Goal: Task Accomplishment & Management: Complete application form

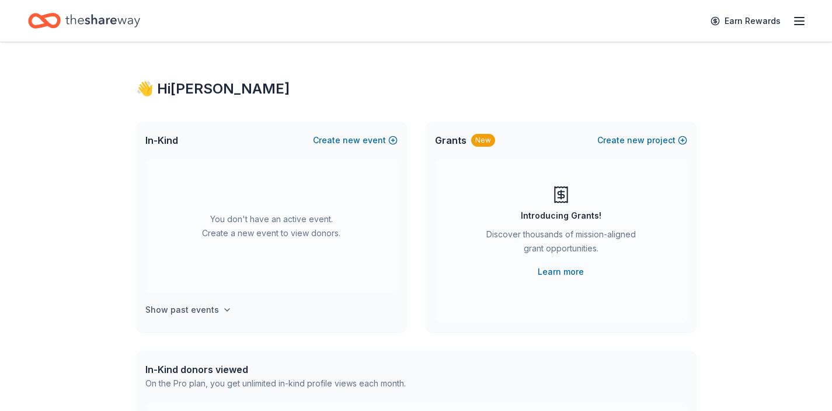
click at [202, 310] on h4 "Show past events" at bounding box center [182, 309] width 74 height 14
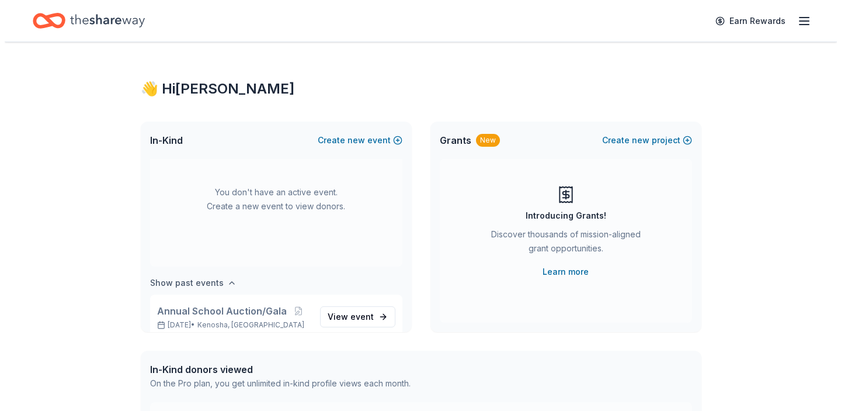
scroll to position [43, 0]
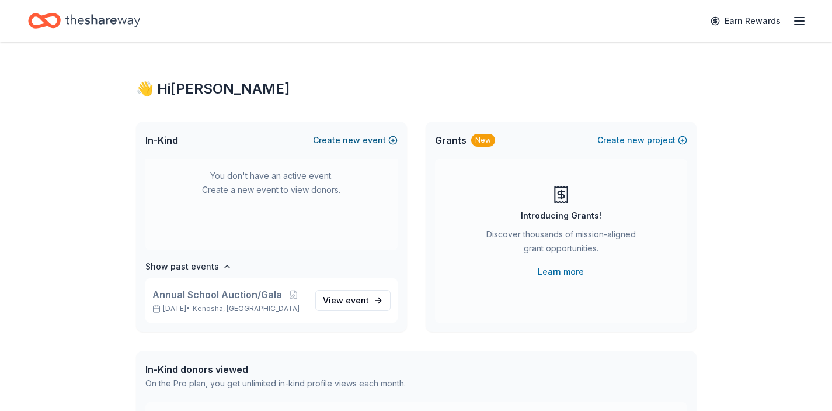
click at [377, 140] on button "Create new event" at bounding box center [355, 140] width 85 height 14
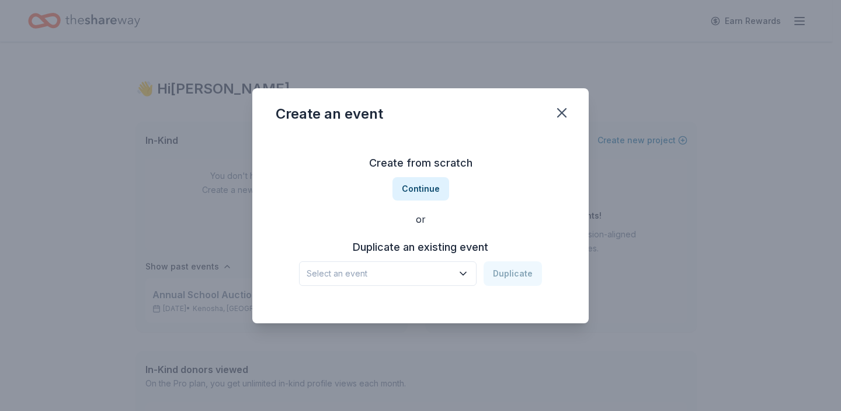
click at [461, 273] on icon "button" at bounding box center [463, 273] width 12 height 12
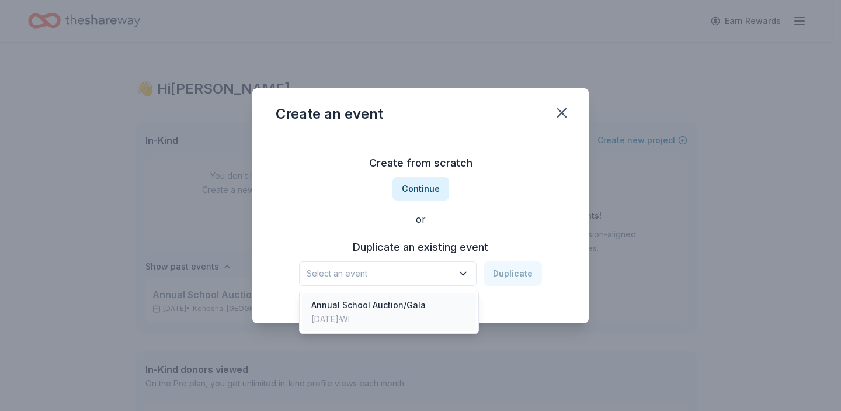
click at [440, 301] on div "Annual School Auction/Gala [DATE] · WI" at bounding box center [389, 311] width 174 height 37
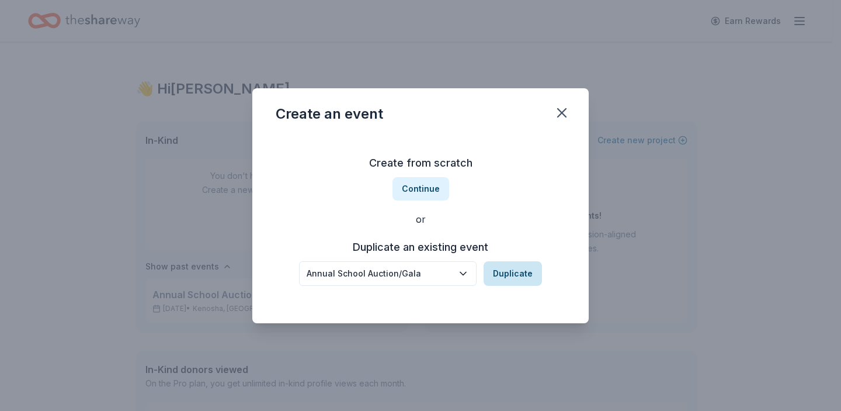
click at [509, 274] on button "Duplicate" at bounding box center [513, 273] width 58 height 25
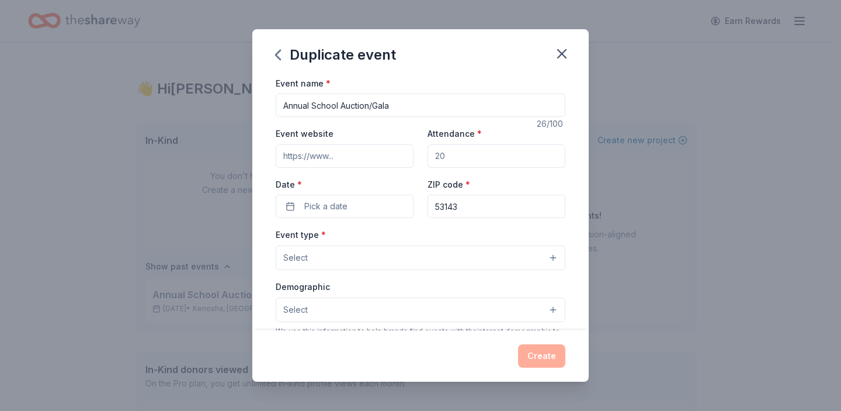
click at [485, 152] on input "Attendance *" at bounding box center [496, 155] width 138 height 23
click at [286, 106] on input "Annual School Auction/Gala" at bounding box center [421, 104] width 290 height 23
type input "SJCA 2025 Annual School Auction/Gala"
click at [443, 153] on input "Attendance *" at bounding box center [496, 155] width 138 height 23
type input "250"
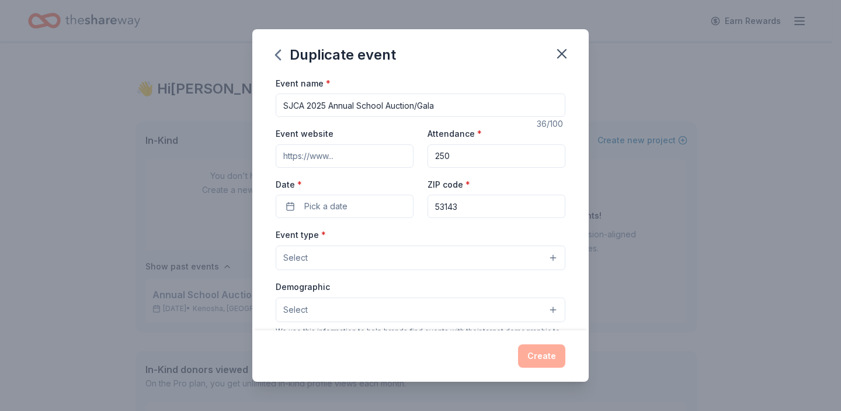
click at [490, 208] on input "53143" at bounding box center [496, 205] width 138 height 23
type input "53140"
click at [335, 204] on span "Pick a date" at bounding box center [325, 206] width 43 height 14
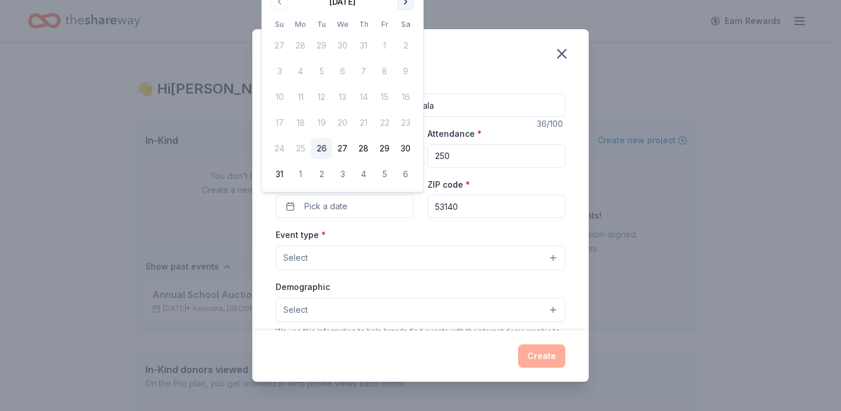
click at [407, 5] on button "Go to next month" at bounding box center [406, 2] width 16 height 16
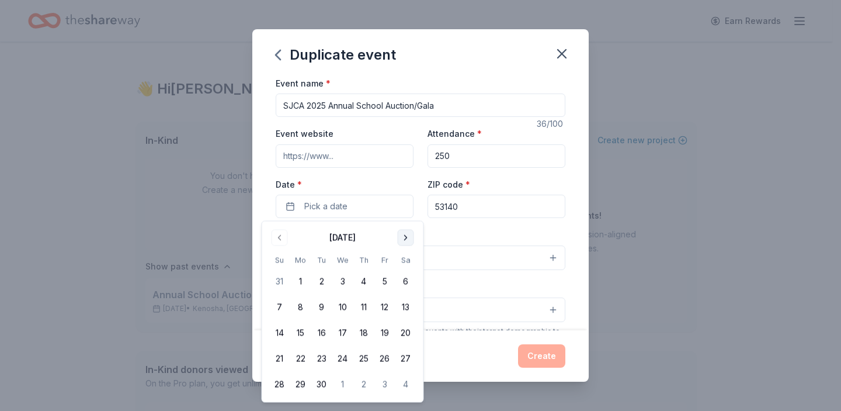
click at [405, 236] on button "Go to next month" at bounding box center [406, 237] width 16 height 16
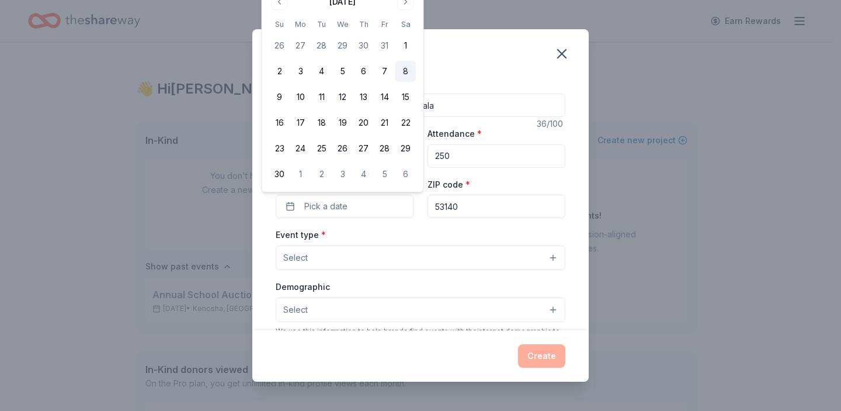
click at [406, 72] on button "8" at bounding box center [405, 71] width 21 height 21
click at [545, 258] on button "Select" at bounding box center [421, 257] width 290 height 25
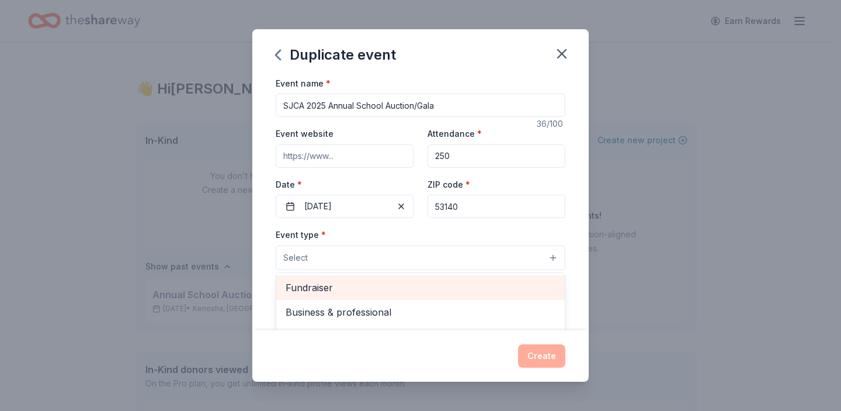
click at [447, 290] on span "Fundraiser" at bounding box center [421, 287] width 270 height 15
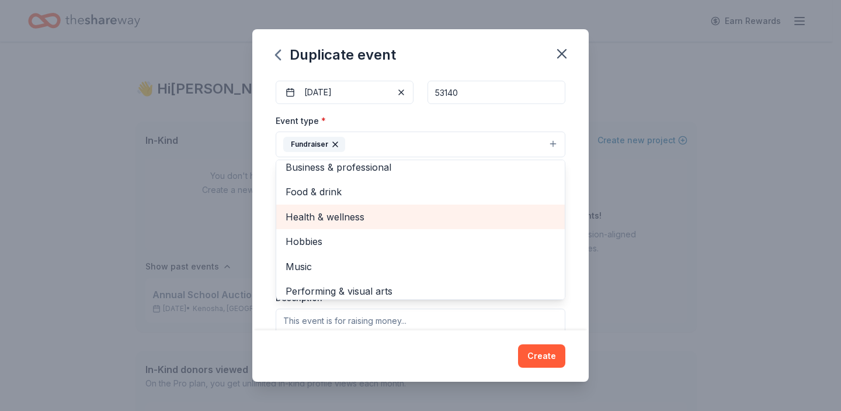
scroll to position [0, 0]
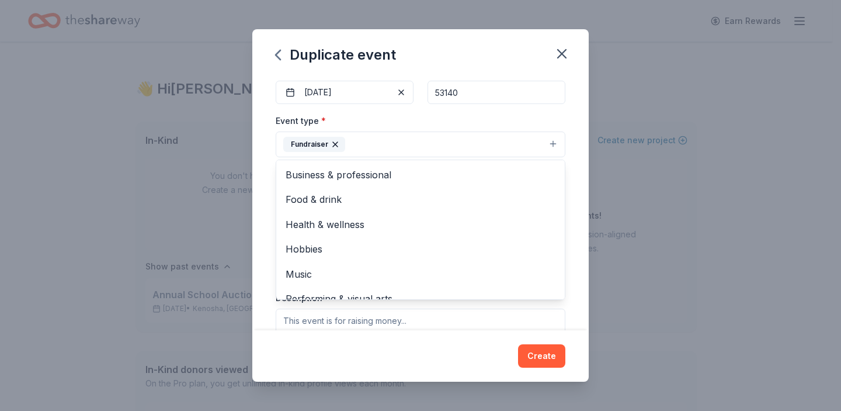
click at [572, 208] on div "Event name * SJCA 2025 Annual School Auction/Gala 36 /100 Event website Attenda…" at bounding box center [420, 203] width 336 height 255
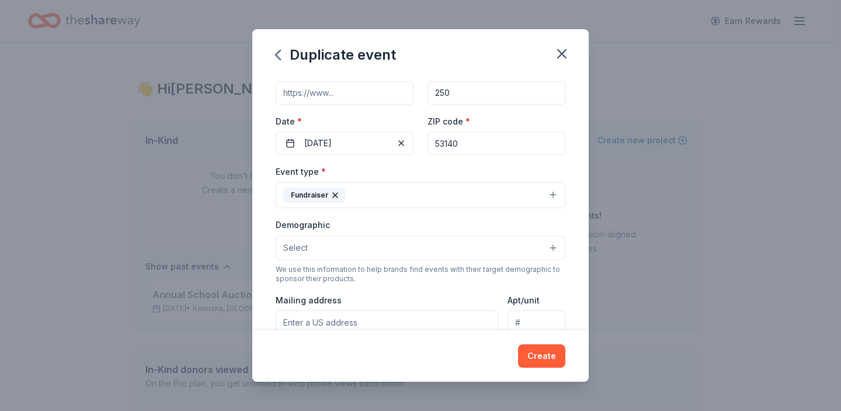
scroll to position [82, 0]
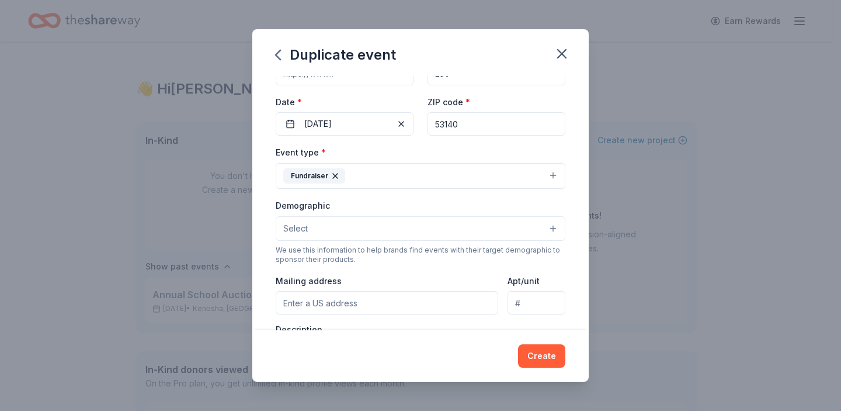
click at [338, 301] on input "Mailing address" at bounding box center [387, 302] width 222 height 23
type input "2401 69th Street, Kenosha, WI, 53143"
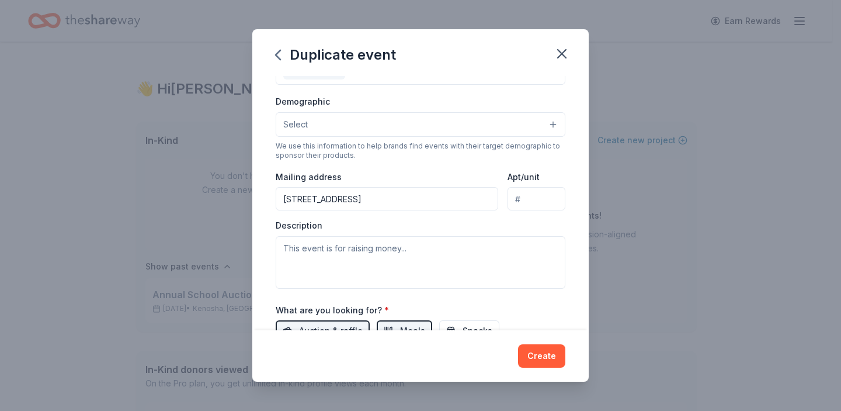
scroll to position [203, 0]
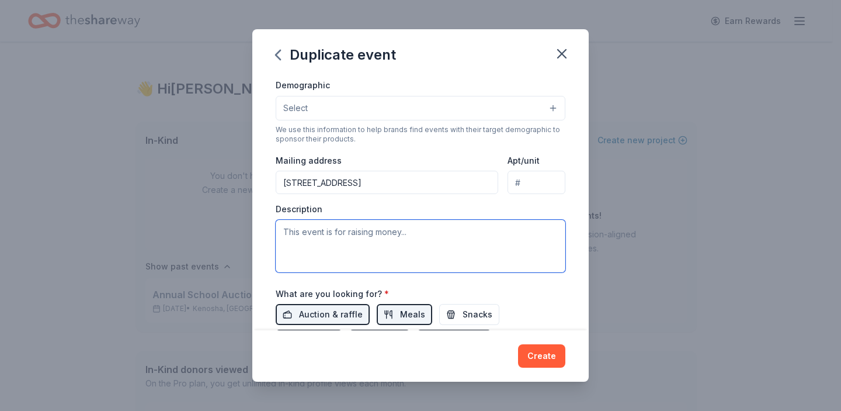
click at [451, 235] on textarea at bounding box center [421, 246] width 290 height 53
click at [338, 247] on textarea "This event is raising money for St. Joseph Catholic Academy pillars focusing on" at bounding box center [421, 246] width 290 height 53
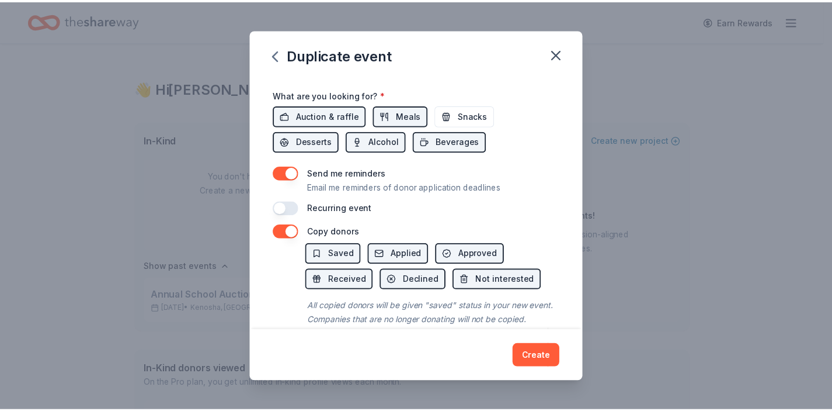
scroll to position [433, 0]
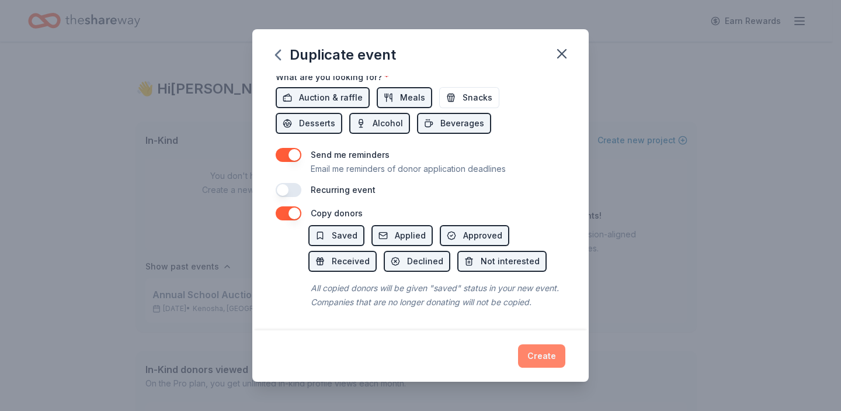
type textarea "This event is raising money for St. Joseph Catholic Academy pillars to better s…"
click at [559, 360] on button "Create" at bounding box center [541, 355] width 47 height 23
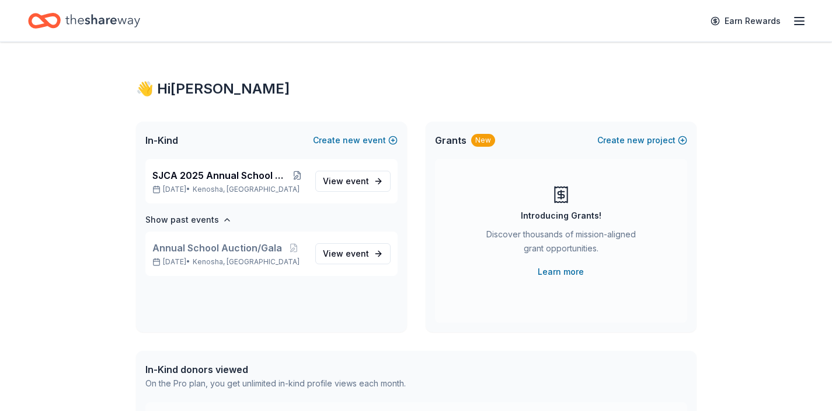
scroll to position [0, 0]
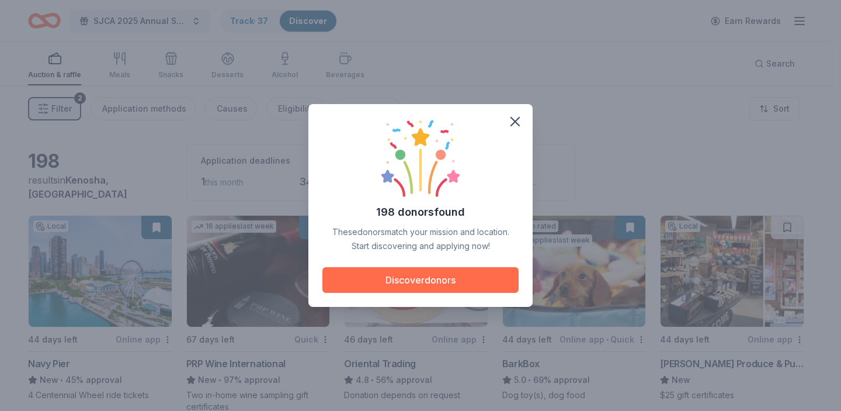
click at [401, 277] on button "Discover donors" at bounding box center [420, 280] width 196 height 26
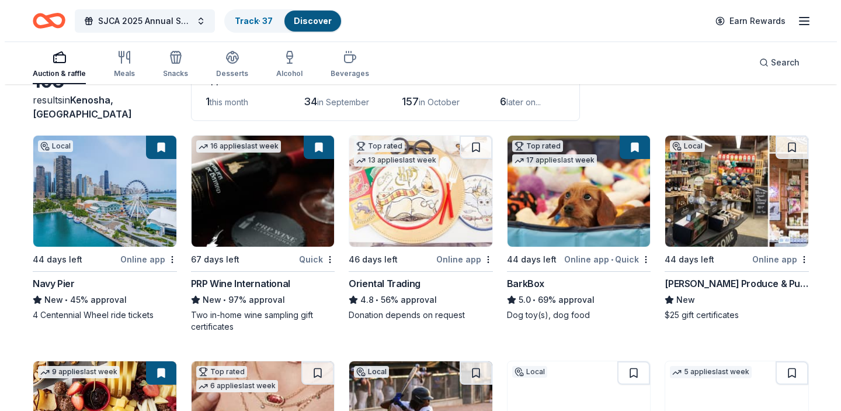
scroll to position [81, 0]
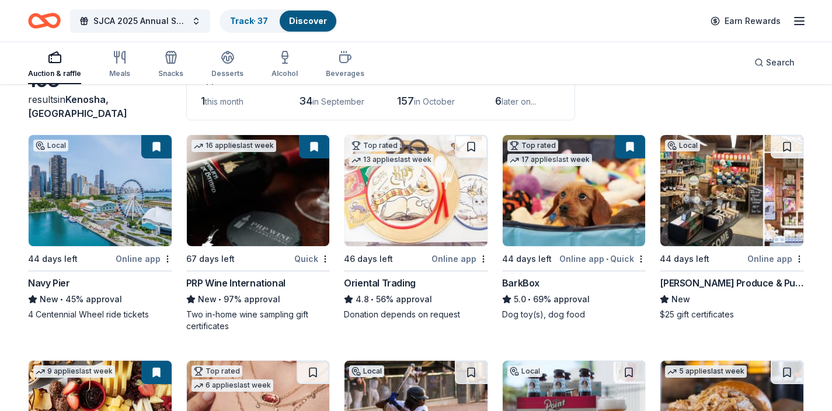
click at [307, 256] on div "Quick" at bounding box center [312, 258] width 36 height 15
click at [315, 145] on button at bounding box center [314, 146] width 30 height 23
click at [315, 148] on button at bounding box center [314, 146] width 30 height 23
click at [778, 259] on div "Online app" at bounding box center [775, 258] width 57 height 15
click at [148, 23] on span "SJCA 2025 Annual School Auction/Gala" at bounding box center [139, 21] width 93 height 14
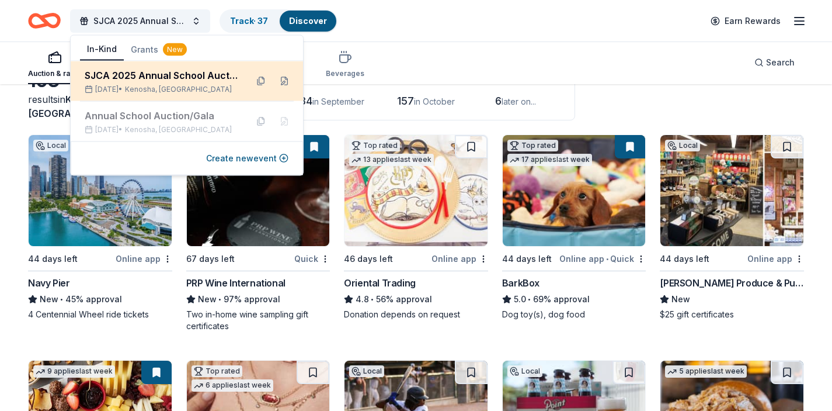
click at [171, 85] on span "Kenosha, WI" at bounding box center [178, 89] width 107 height 9
click at [286, 82] on button at bounding box center [284, 81] width 19 height 19
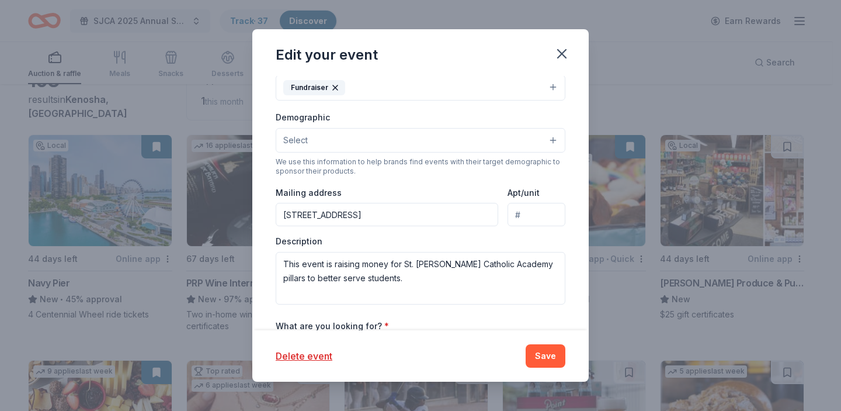
scroll to position [251, 0]
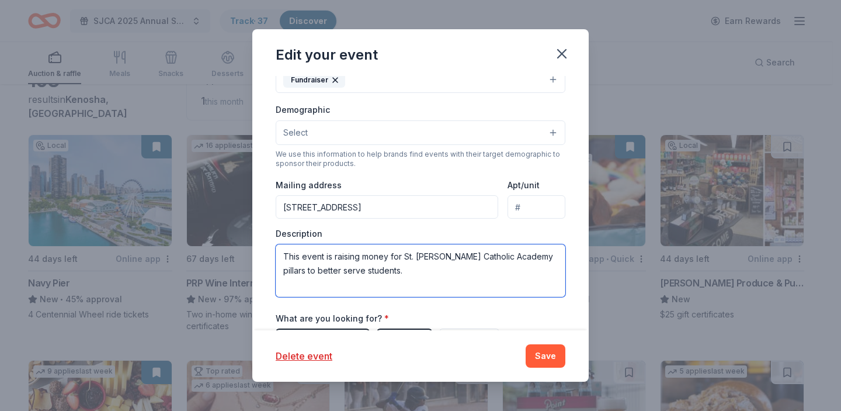
drag, startPoint x: 406, startPoint y: 273, endPoint x: 260, endPoint y: 253, distance: 147.3
click at [260, 253] on div "Update donors you've applied to Let donors know of any updates you've made sinc…" at bounding box center [420, 203] width 336 height 255
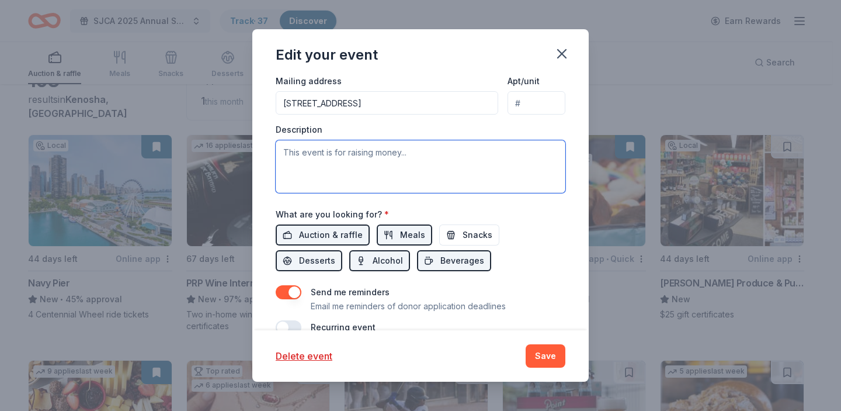
scroll to position [296, 0]
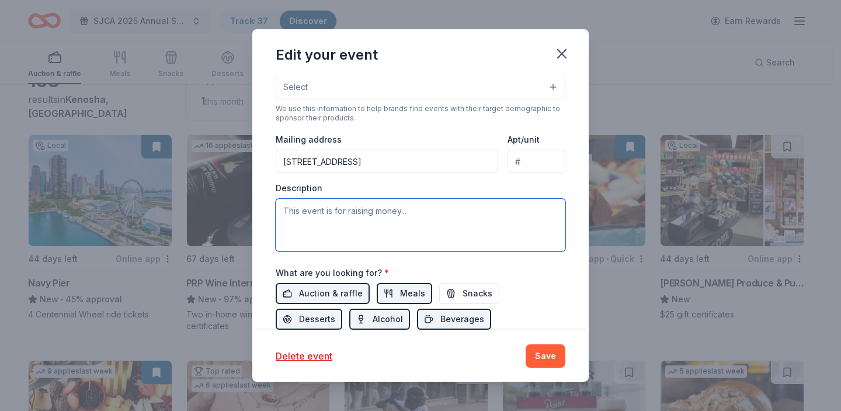
click at [433, 210] on textarea at bounding box center [421, 225] width 290 height 53
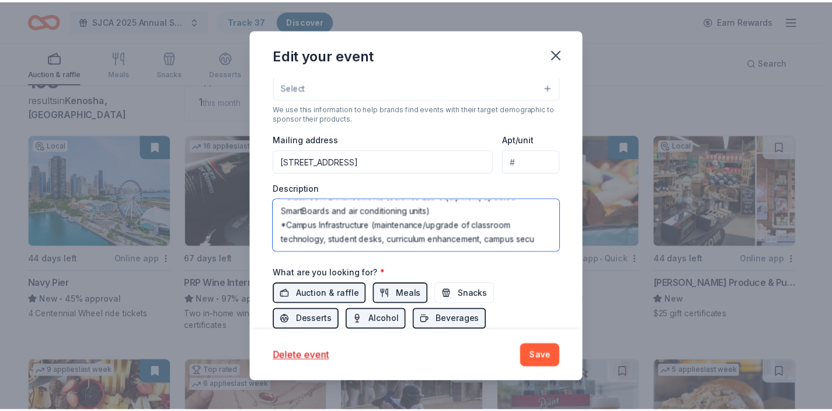
scroll to position [106, 0]
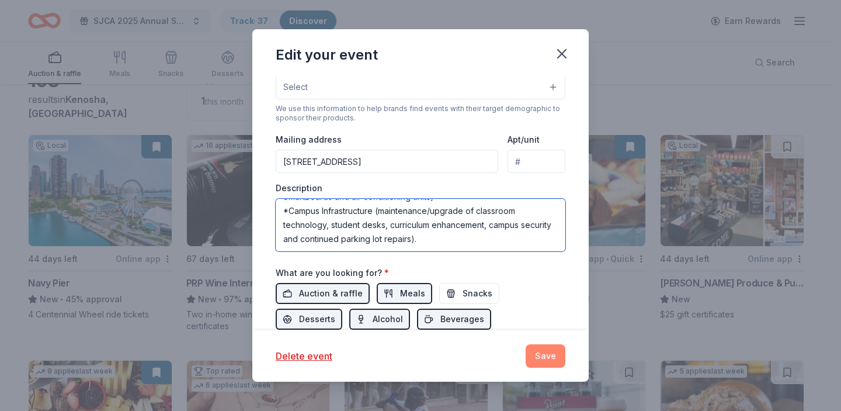
type textarea "The St. [PERSON_NAME] Catholic Academy Annual Auction is our biggest fundraiser…"
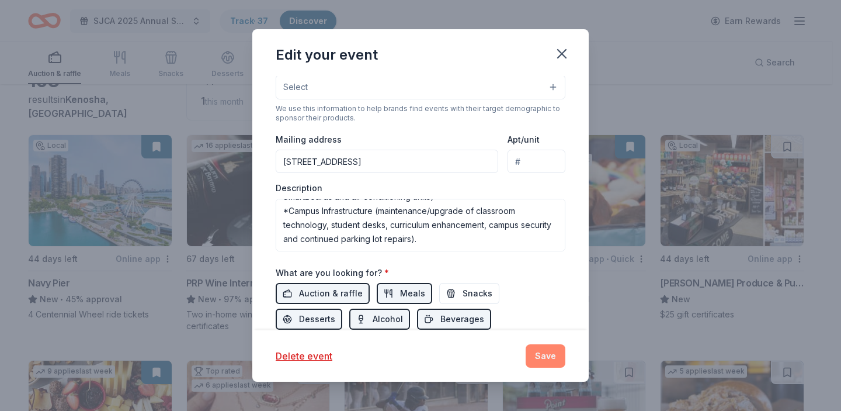
click at [548, 354] on button "Save" at bounding box center [546, 355] width 40 height 23
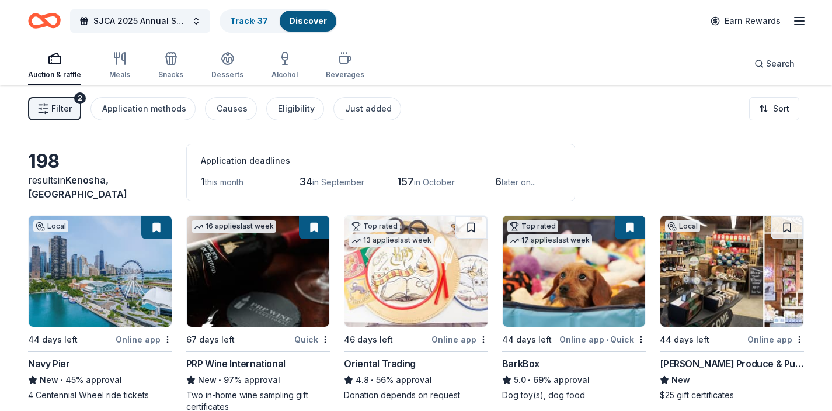
click at [776, 339] on div "Online app" at bounding box center [775, 339] width 57 height 15
click at [612, 340] on div "Online app • Quick" at bounding box center [602, 339] width 86 height 15
click at [789, 230] on button at bounding box center [788, 226] width 30 height 23
click at [735, 285] on img at bounding box center [731, 270] width 143 height 111
click at [217, 181] on span "this month" at bounding box center [224, 182] width 39 height 10
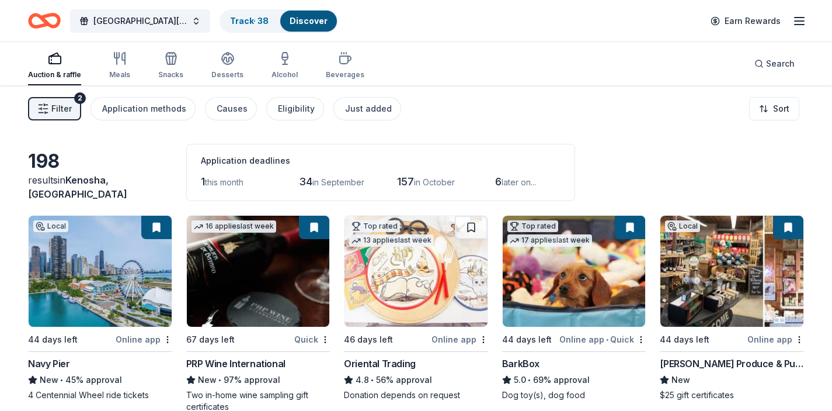
click at [54, 110] on span "Filter" at bounding box center [61, 109] width 20 height 14
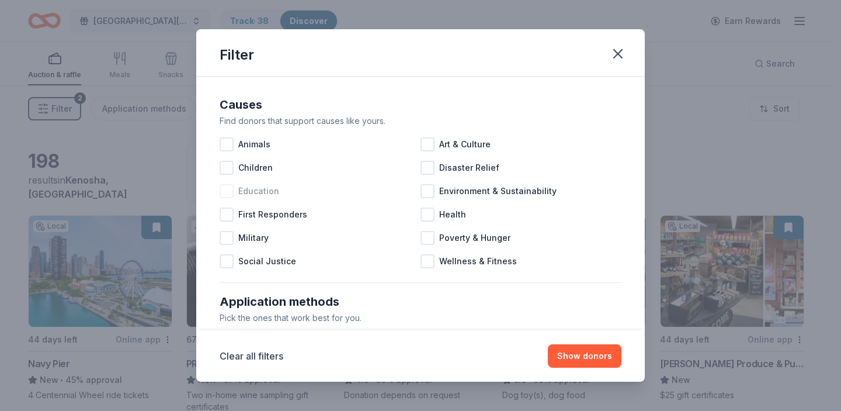
click at [230, 189] on div at bounding box center [227, 191] width 14 height 14
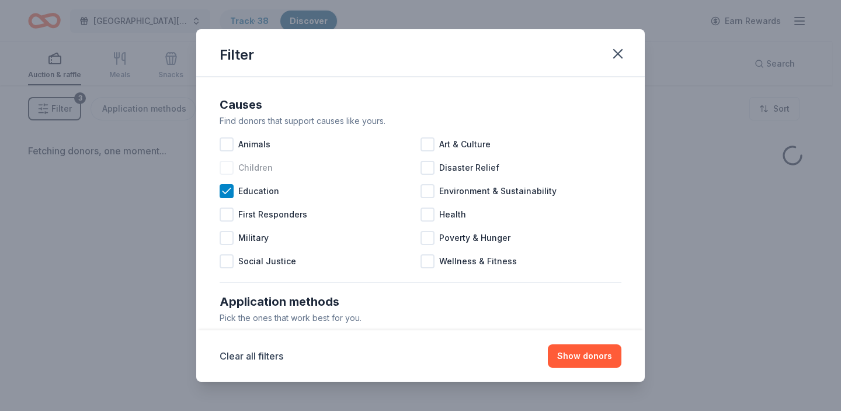
click at [228, 168] on div at bounding box center [227, 168] width 14 height 14
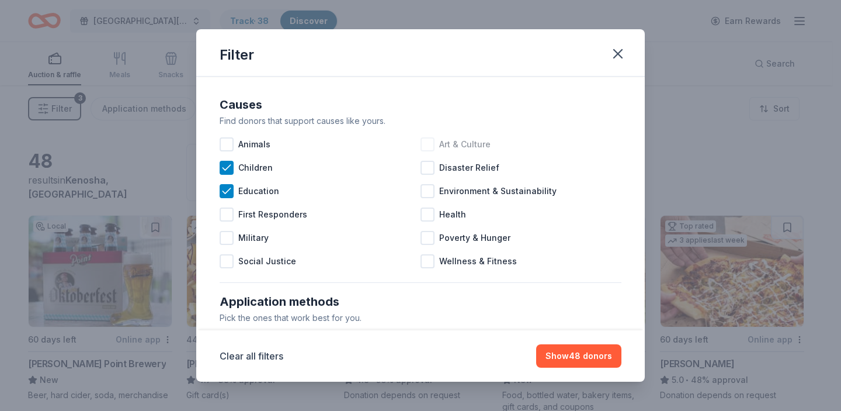
click at [430, 141] on div "Art & Culture" at bounding box center [520, 144] width 201 height 23
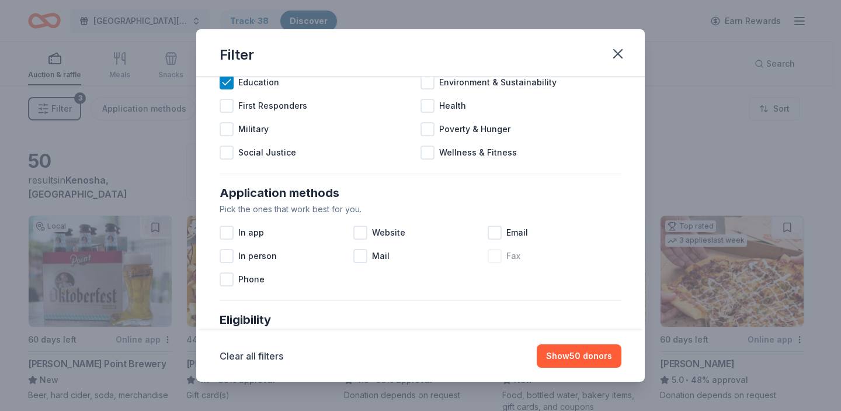
scroll to position [132, 0]
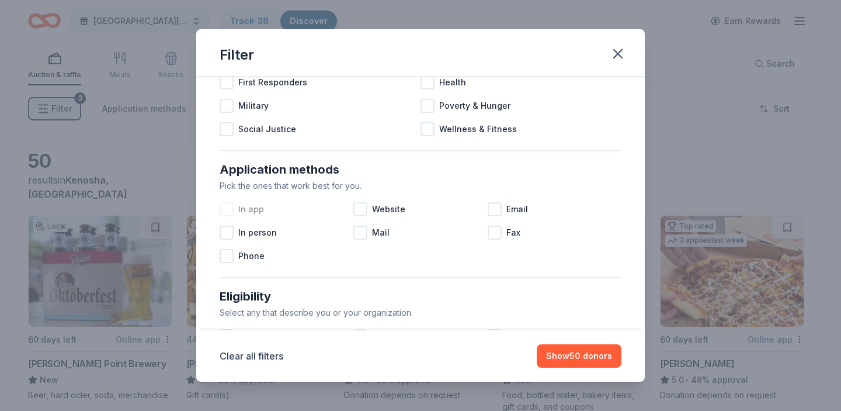
click at [229, 208] on div at bounding box center [227, 209] width 14 height 14
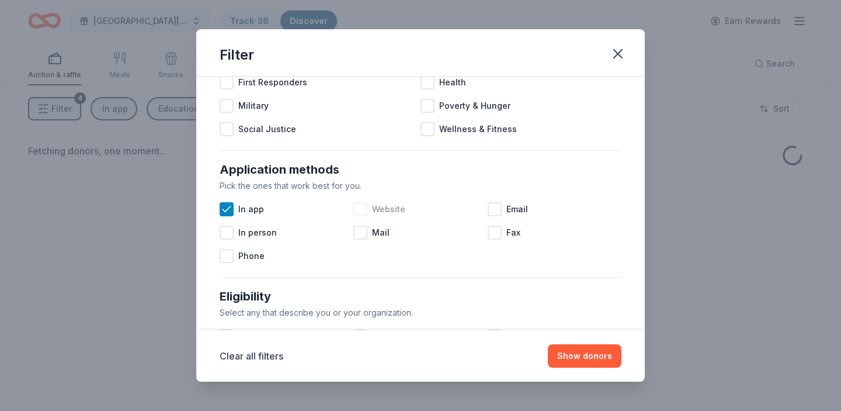
click at [366, 209] on div "Website" at bounding box center [420, 208] width 134 height 23
click at [495, 206] on div at bounding box center [495, 209] width 14 height 14
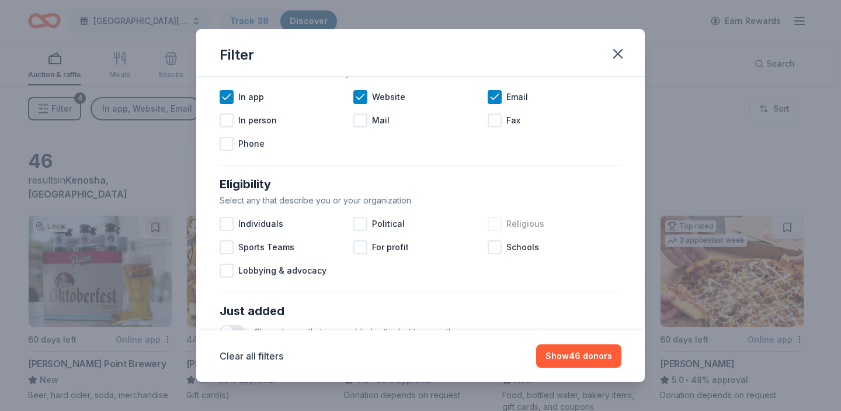
scroll to position [269, 0]
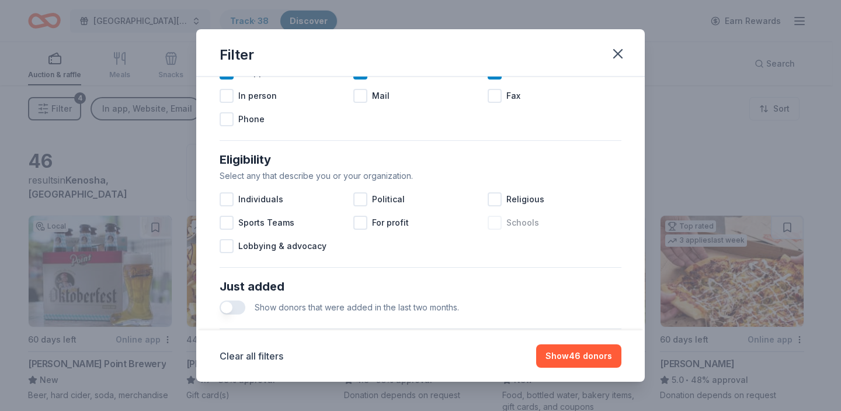
click at [494, 222] on div at bounding box center [495, 222] width 14 height 14
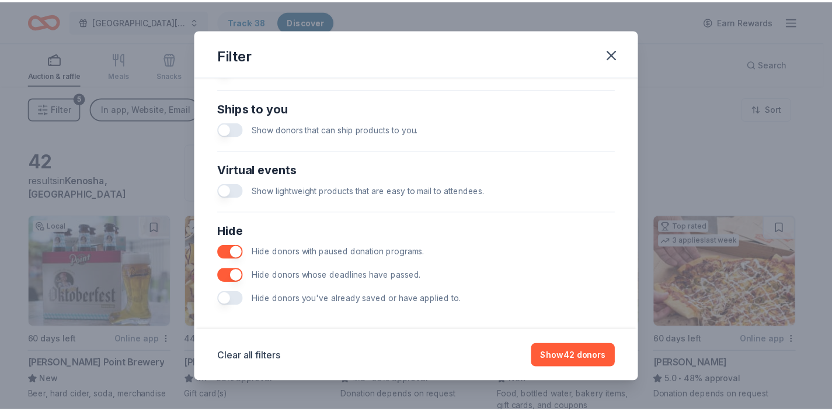
scroll to position [516, 0]
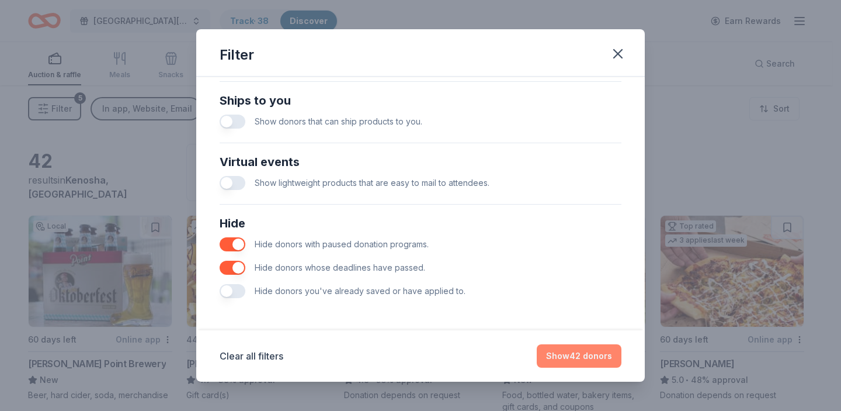
click at [573, 364] on button "Show 42 donors" at bounding box center [579, 355] width 85 height 23
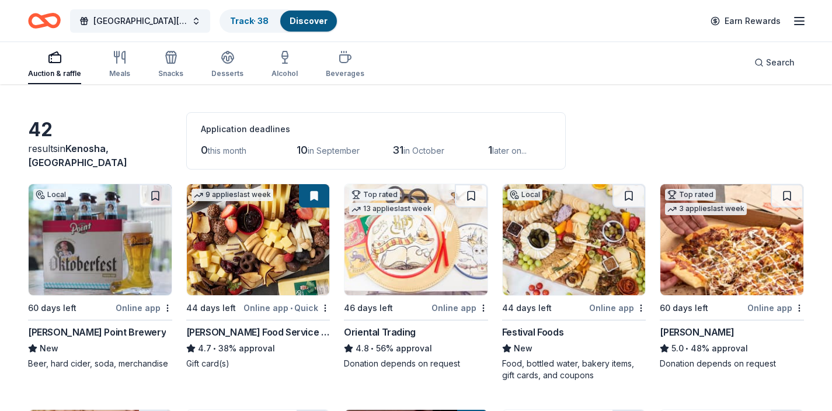
scroll to position [41, 0]
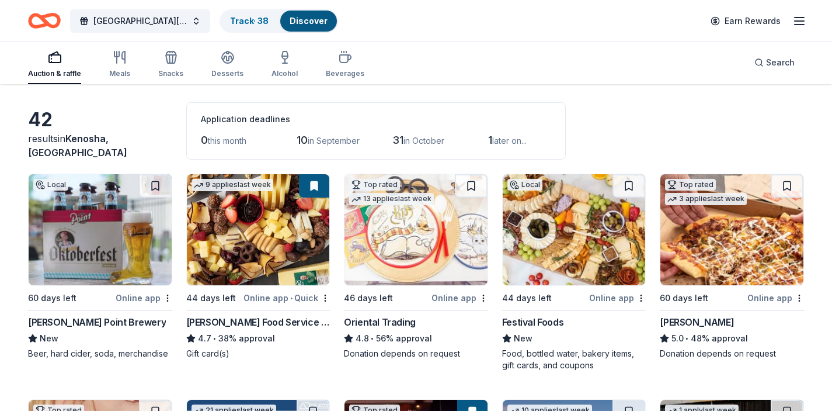
click at [145, 298] on div "Online app" at bounding box center [144, 297] width 57 height 15
click at [576, 237] on img at bounding box center [574, 229] width 143 height 111
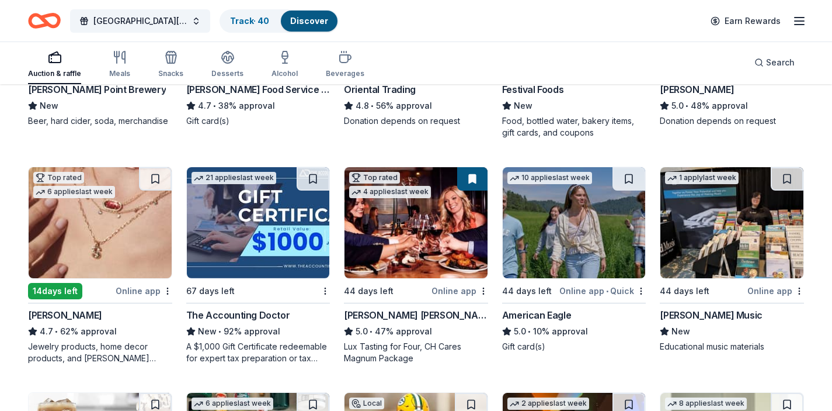
scroll to position [286, 0]
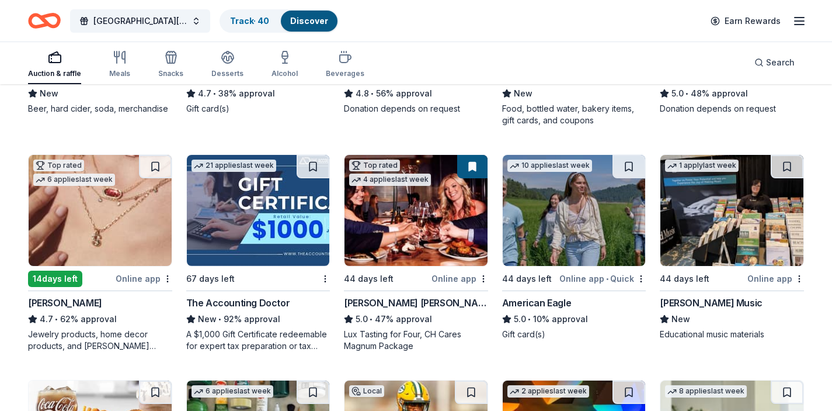
click at [141, 217] on img at bounding box center [100, 210] width 143 height 111
click at [430, 235] on img at bounding box center [416, 210] width 143 height 111
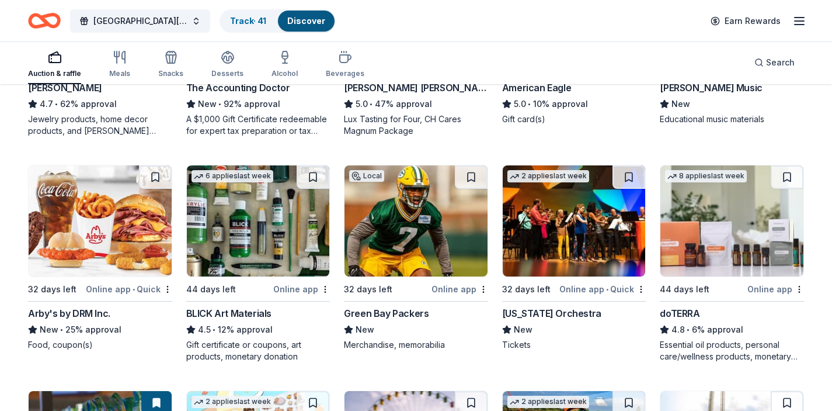
scroll to position [503, 0]
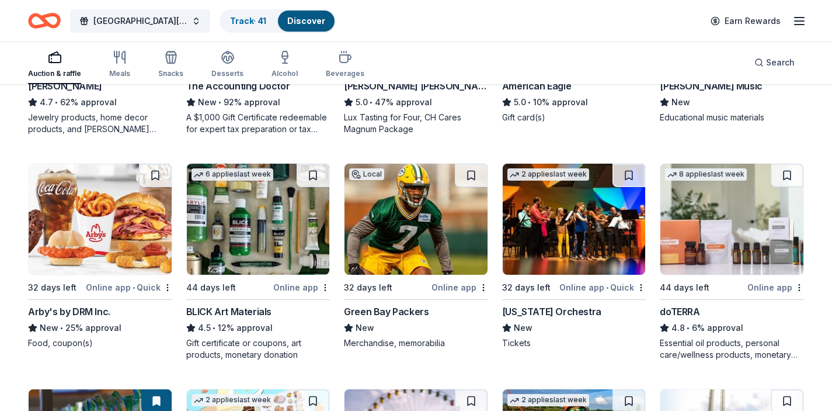
click at [442, 220] on img at bounding box center [416, 219] width 143 height 111
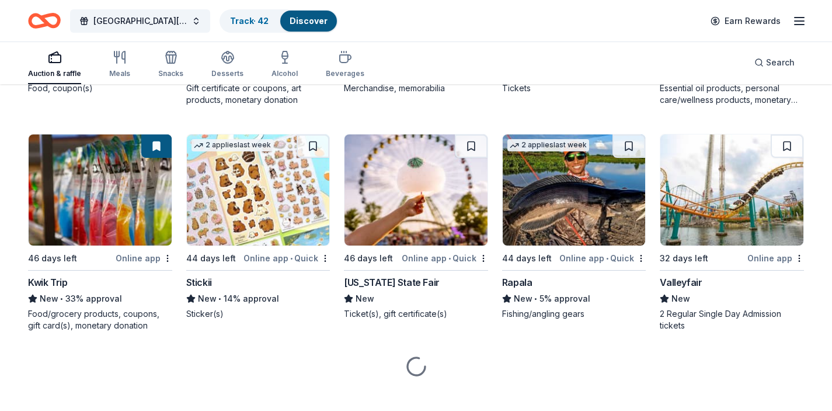
scroll to position [771, 0]
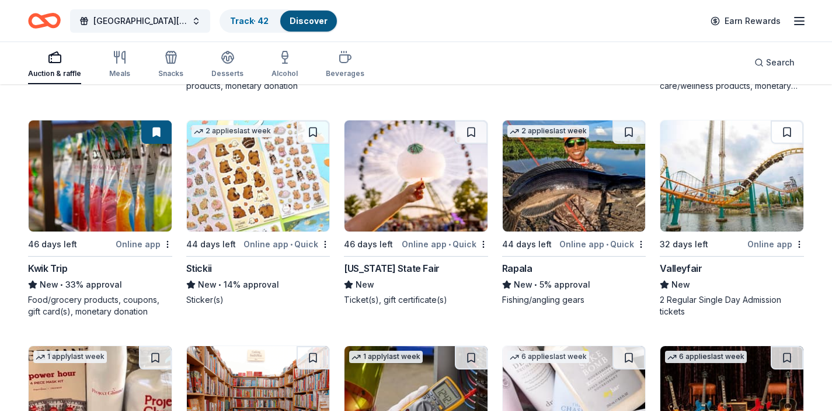
click at [140, 196] on img at bounding box center [100, 175] width 143 height 111
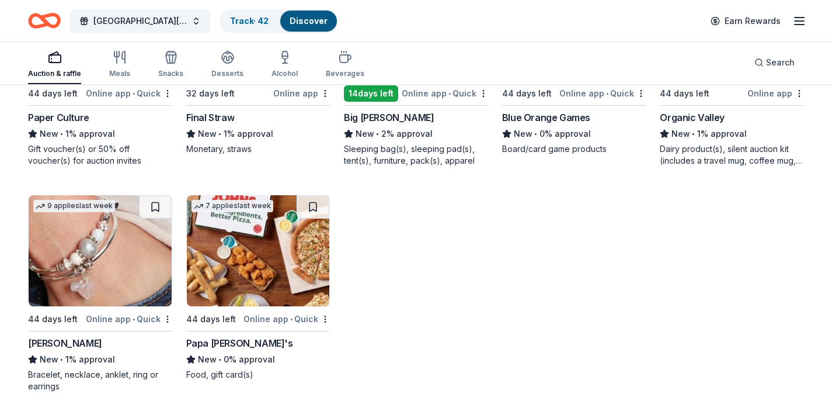
scroll to position [1805, 0]
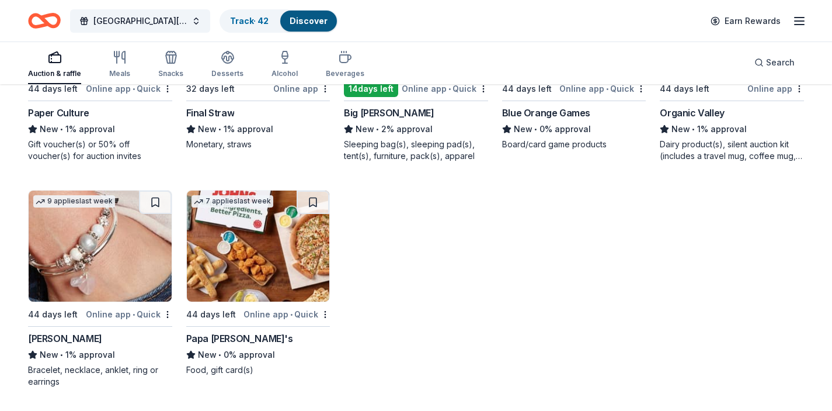
click at [301, 234] on img at bounding box center [258, 245] width 143 height 111
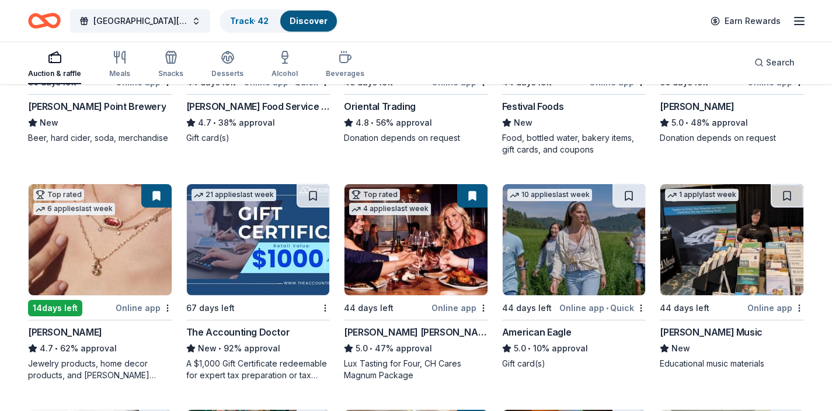
scroll to position [0, 0]
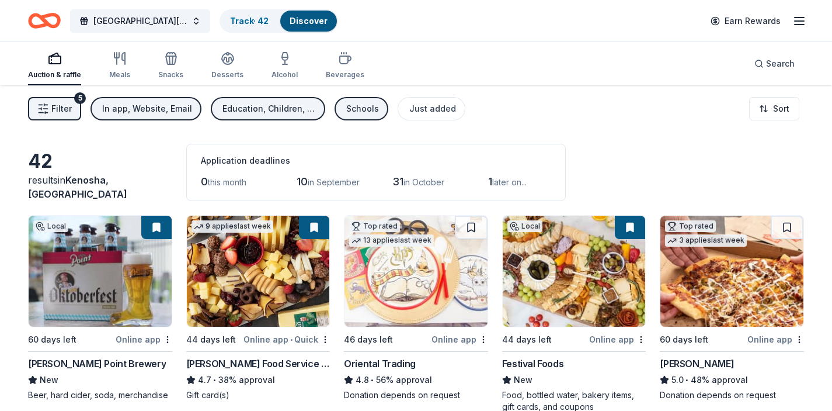
click at [51, 109] on span "Filter" at bounding box center [61, 109] width 20 height 14
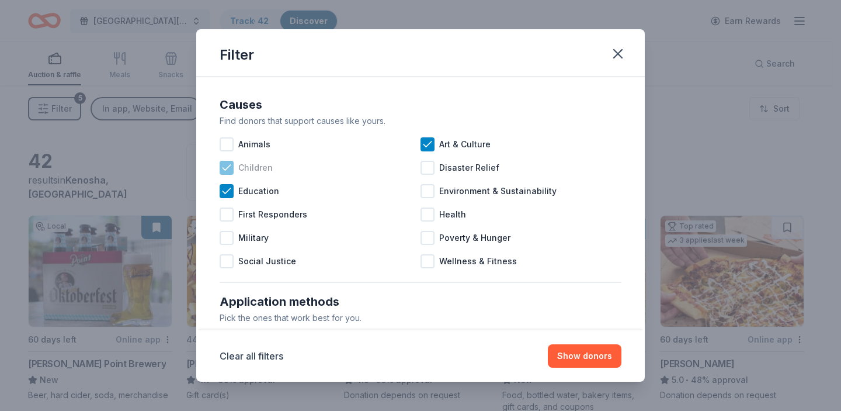
click at [225, 169] on icon at bounding box center [226, 167] width 8 height 5
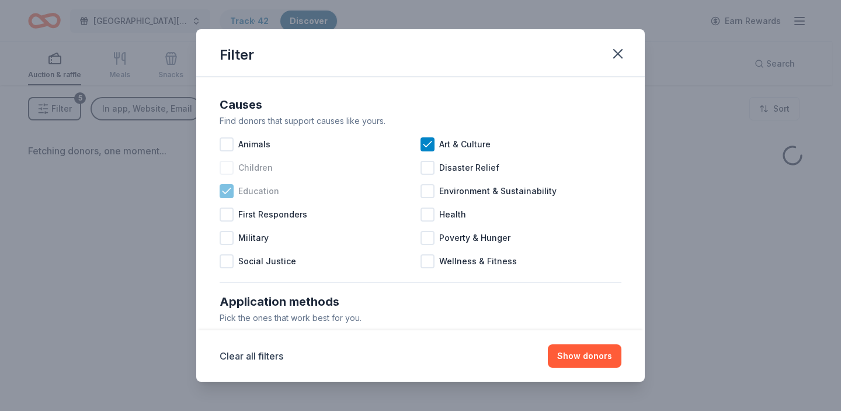
click at [225, 192] on icon at bounding box center [227, 191] width 12 height 12
click at [422, 145] on icon at bounding box center [428, 144] width 12 height 12
click at [586, 355] on button "Show donors" at bounding box center [585, 355] width 74 height 23
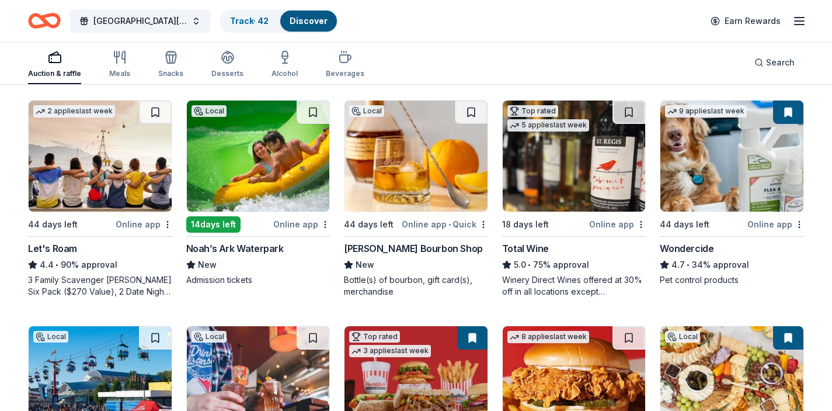
scroll to position [561, 0]
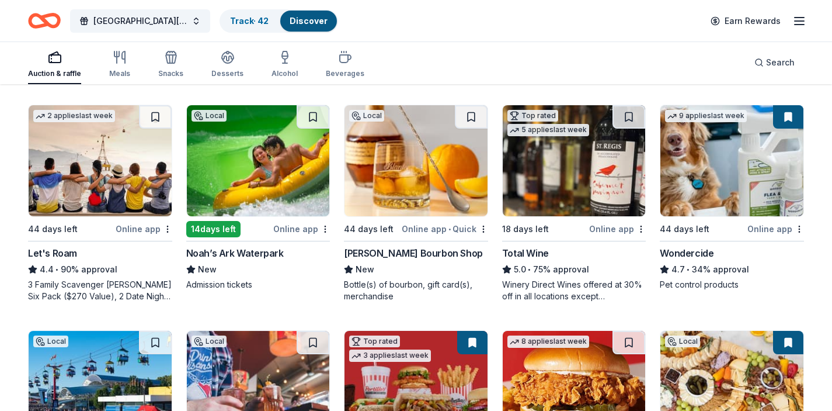
click at [255, 186] on img at bounding box center [258, 160] width 143 height 111
click at [408, 152] on img at bounding box center [416, 160] width 143 height 111
click at [471, 126] on button at bounding box center [471, 116] width 33 height 23
click at [475, 120] on button at bounding box center [472, 116] width 30 height 23
click at [436, 169] on img at bounding box center [416, 160] width 143 height 111
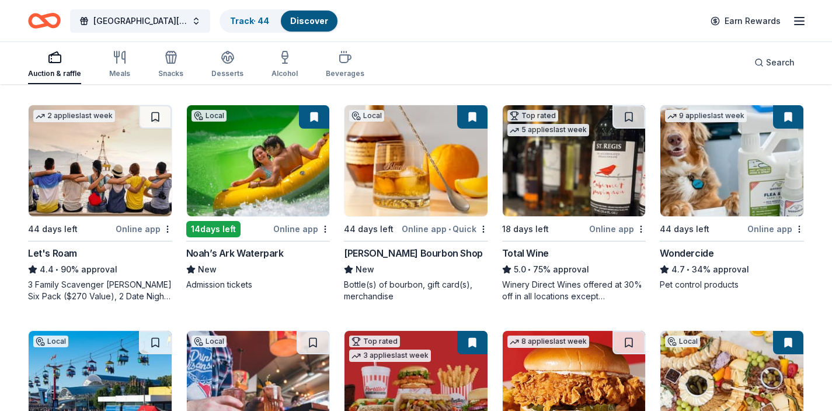
click at [594, 185] on img at bounding box center [574, 160] width 143 height 111
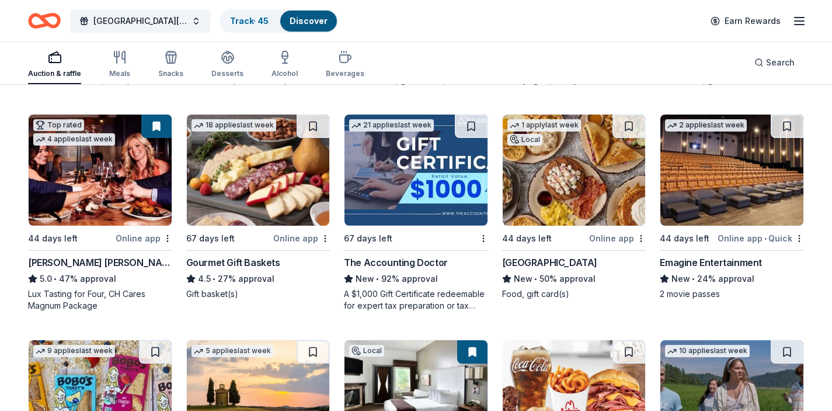
scroll to position [1219, 0]
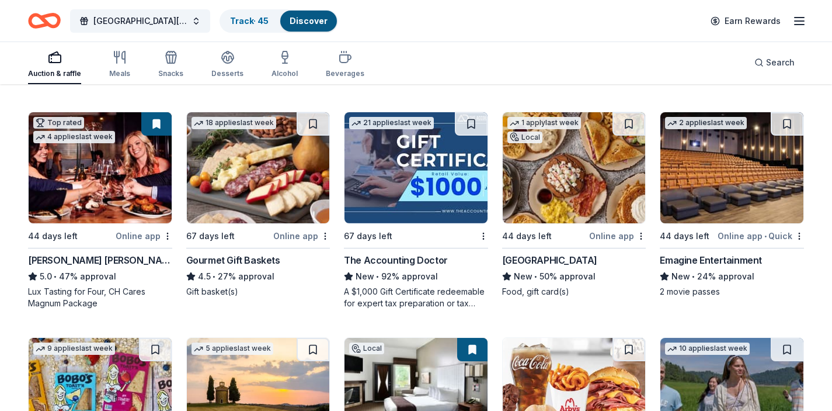
click at [159, 129] on button at bounding box center [156, 123] width 30 height 23
click at [154, 128] on button at bounding box center [156, 123] width 30 height 23
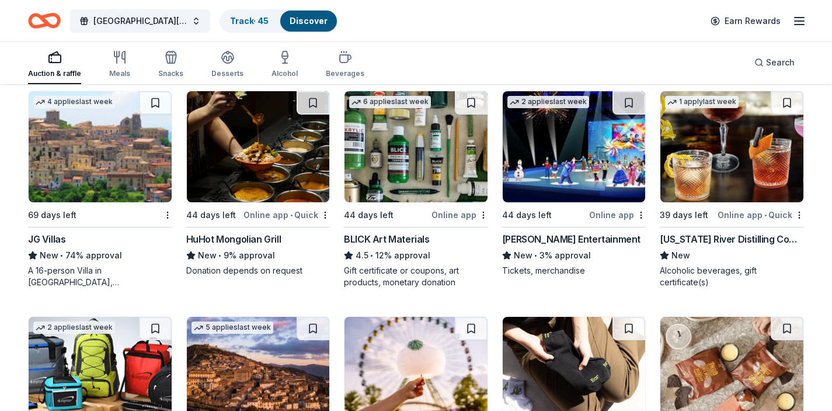
scroll to position [2366, 0]
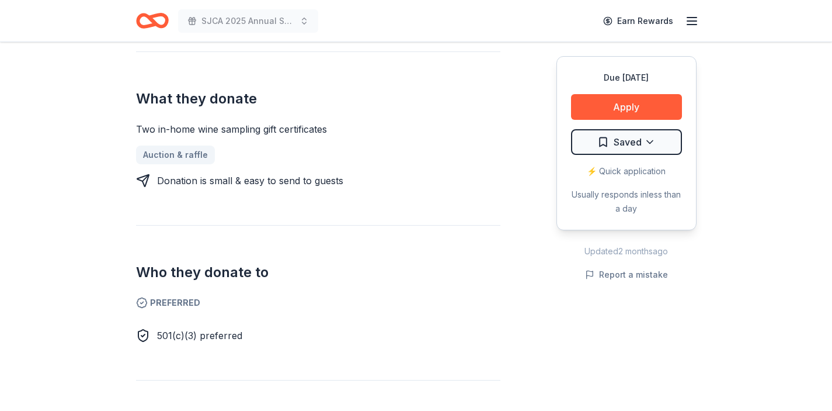
scroll to position [474, 0]
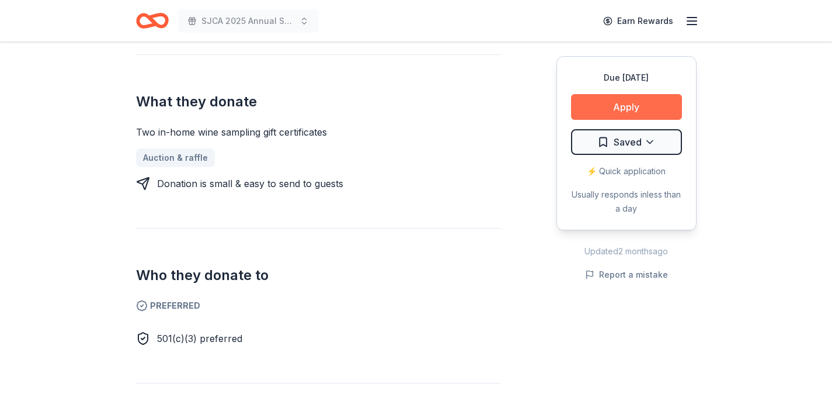
click at [625, 112] on button "Apply" at bounding box center [626, 107] width 111 height 26
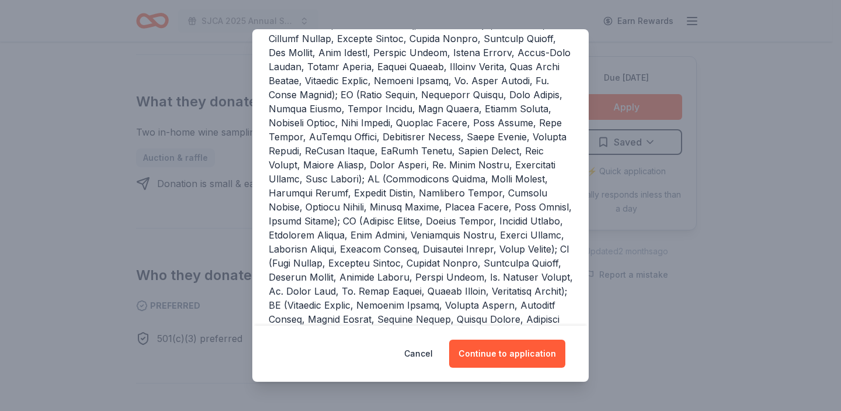
scroll to position [390, 0]
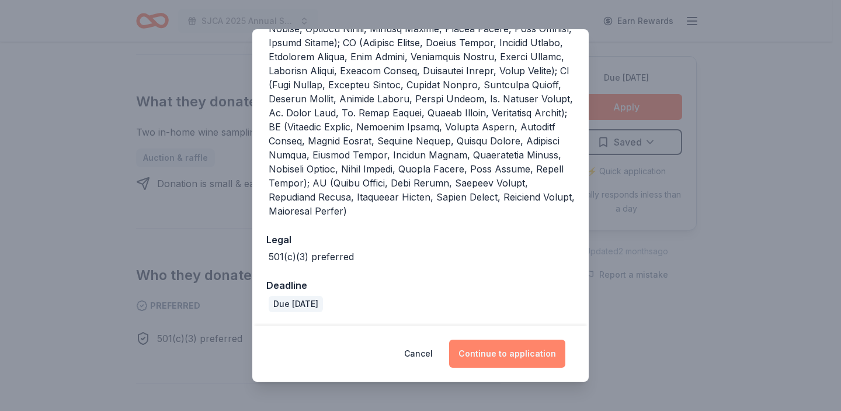
click at [492, 354] on button "Continue to application" at bounding box center [507, 353] width 116 height 28
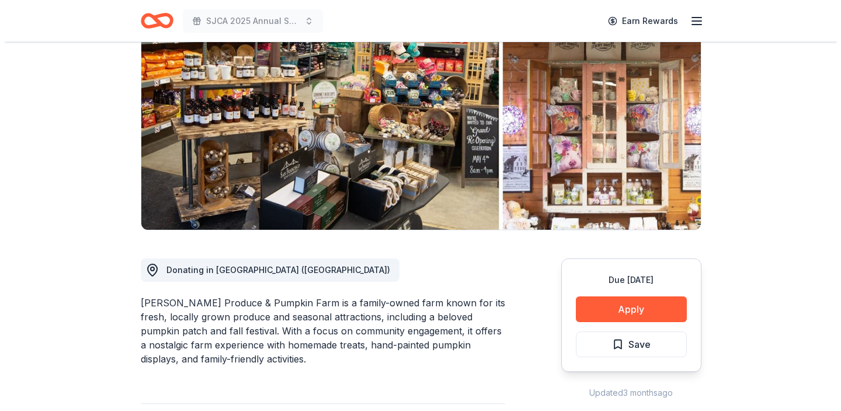
scroll to position [177, 0]
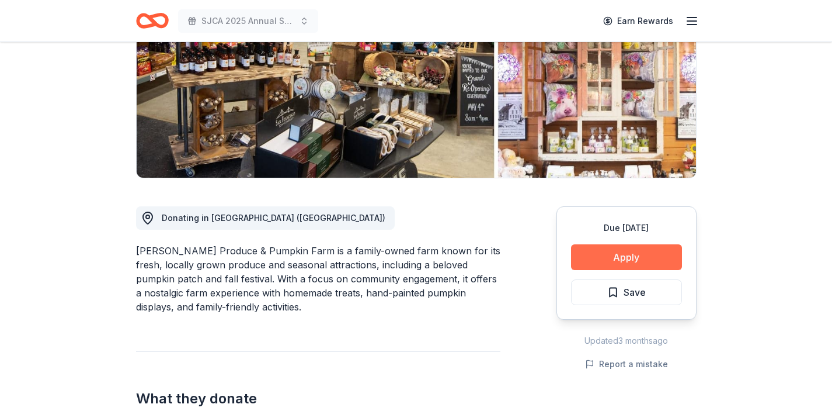
click at [625, 256] on button "Apply" at bounding box center [626, 257] width 111 height 26
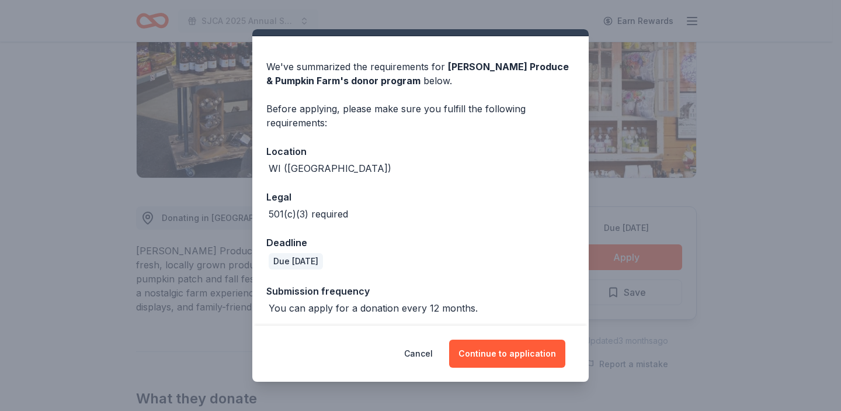
scroll to position [29, 0]
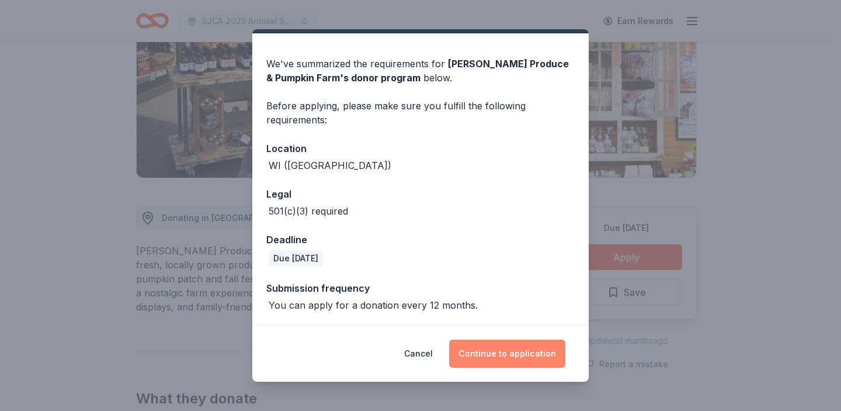
click at [507, 353] on button "Continue to application" at bounding box center [507, 353] width 116 height 28
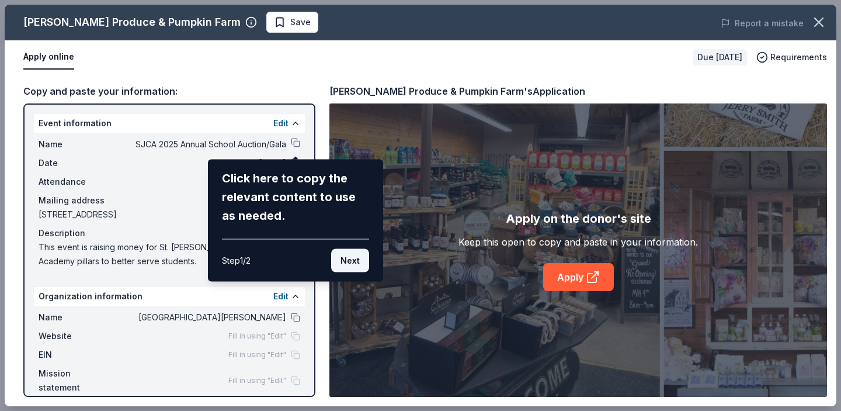
click at [349, 262] on button "Next" at bounding box center [350, 260] width 38 height 23
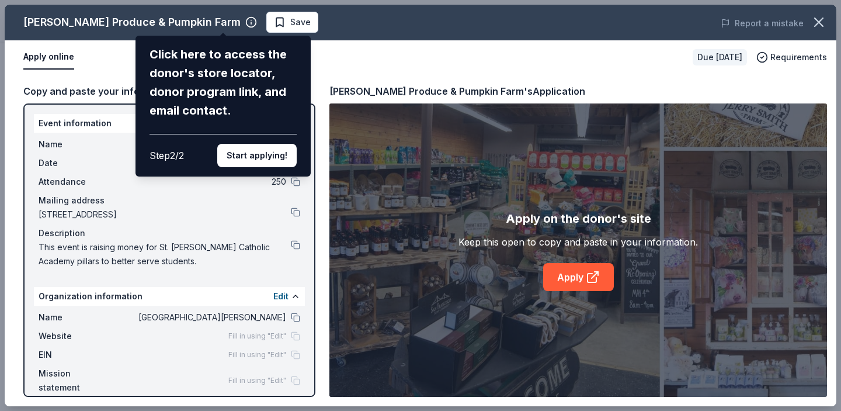
click at [266, 169] on div "Click here to access the donor's store locator, donor program link, and email c…" at bounding box center [222, 106] width 175 height 141
click at [267, 160] on button "Start applying!" at bounding box center [256, 155] width 79 height 23
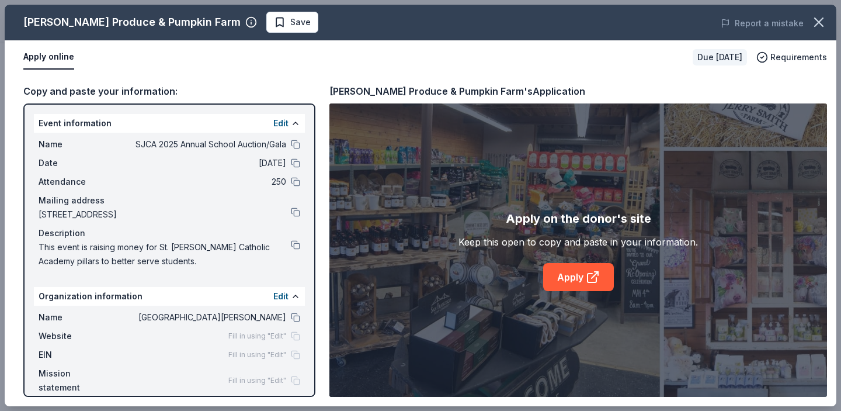
click at [254, 27] on div "Jerry Smith Produce & Pumpkin Farm Save Report a mistake Apply online Due in 44…" at bounding box center [421, 205] width 832 height 401
click at [252, 22] on div "Jerry Smith Produce & Pumpkin Farm Save Report a mistake Apply online Due in 44…" at bounding box center [421, 205] width 832 height 401
click at [293, 245] on button at bounding box center [295, 244] width 9 height 9
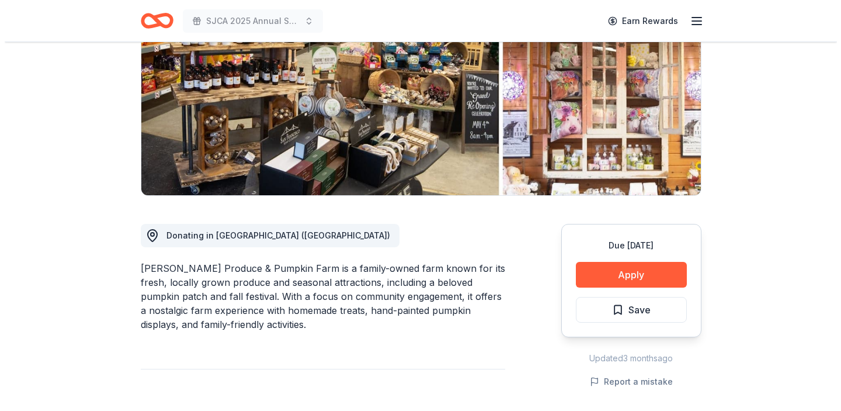
scroll to position [169, 0]
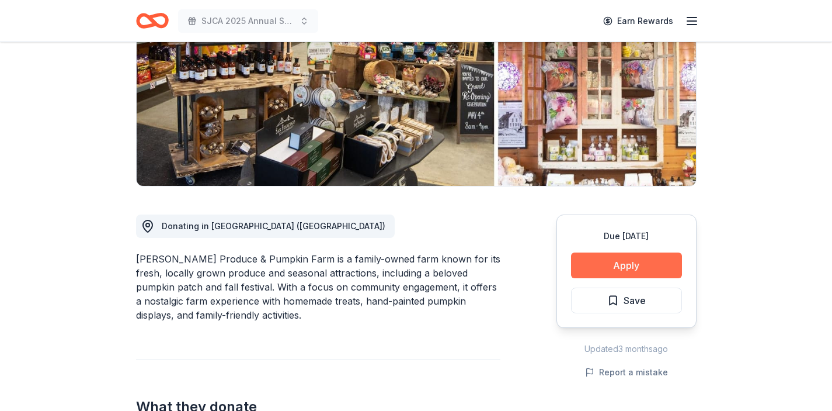
click at [627, 265] on button "Apply" at bounding box center [626, 265] width 111 height 26
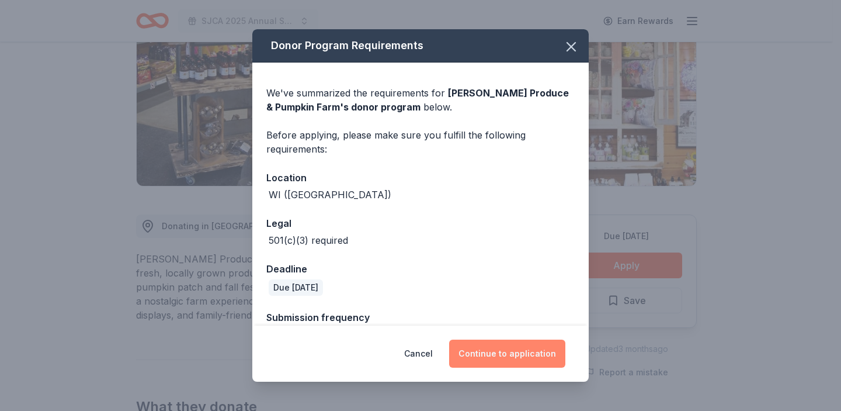
click at [516, 357] on button "Continue to application" at bounding box center [507, 353] width 116 height 28
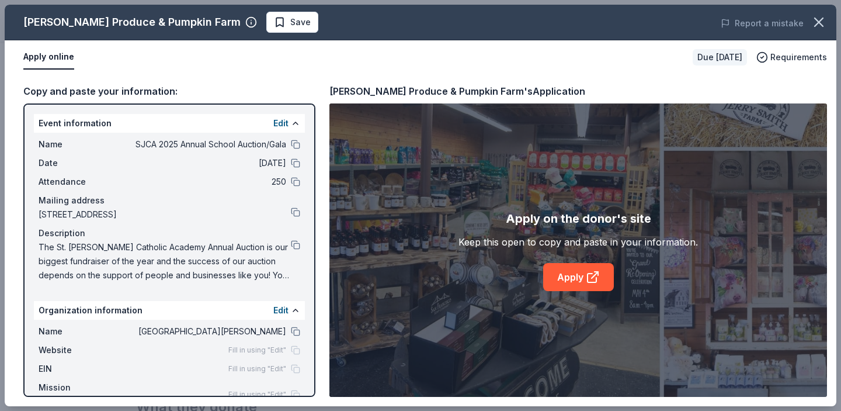
click at [258, 350] on span "Fill in using "Edit"" at bounding box center [257, 349] width 58 height 9
click at [273, 303] on button "Edit" at bounding box center [280, 310] width 15 height 14
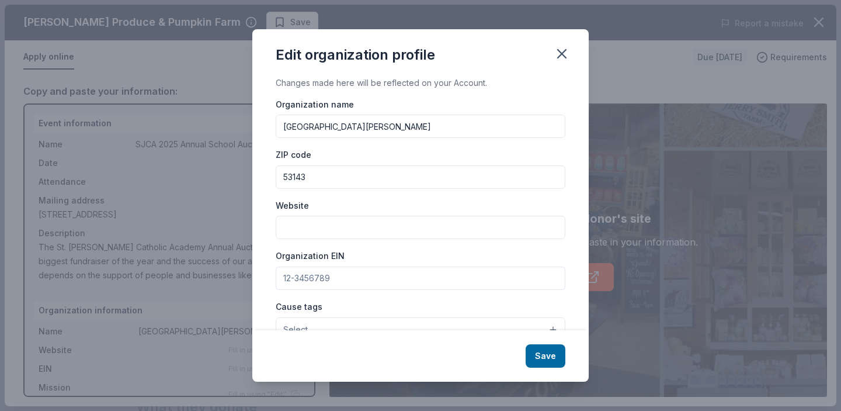
click at [351, 225] on input "Website" at bounding box center [421, 226] width 290 height 23
paste input "[URL][DOMAIN_NAME]"
type input "[URL][DOMAIN_NAME]"
click at [557, 360] on button "Save" at bounding box center [546, 355] width 40 height 23
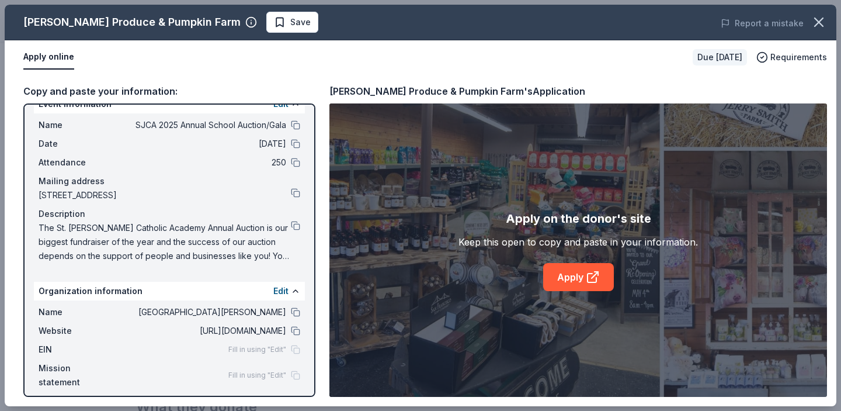
scroll to position [27, 0]
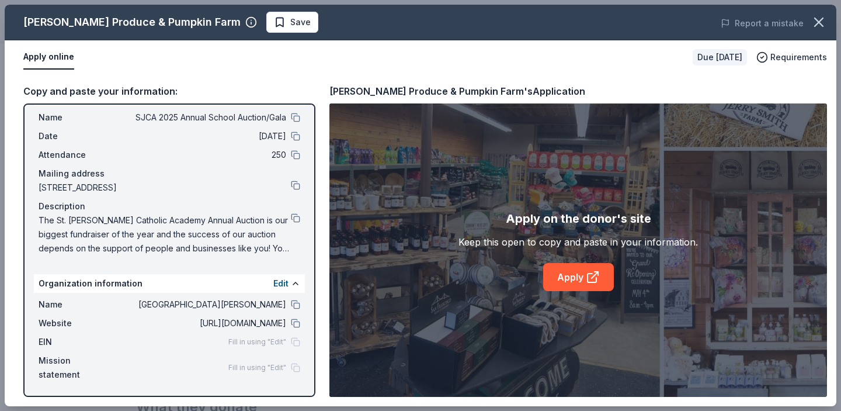
click at [280, 118] on div "Name SJCA 2025 Annual School Auction/Gala" at bounding box center [170, 117] width 262 height 14
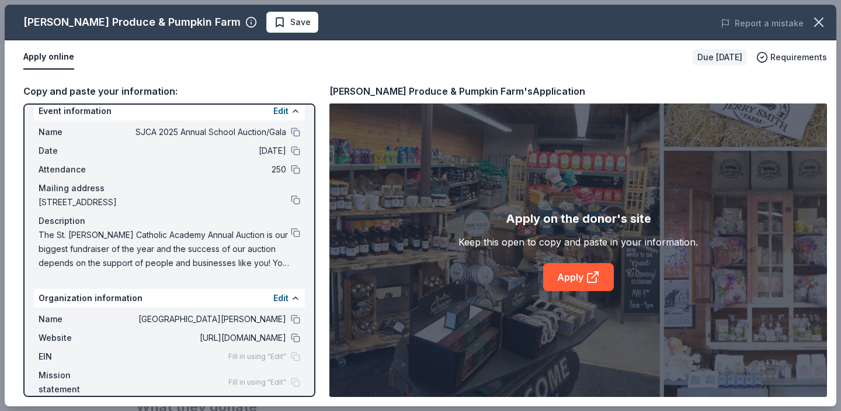
scroll to position [0, 0]
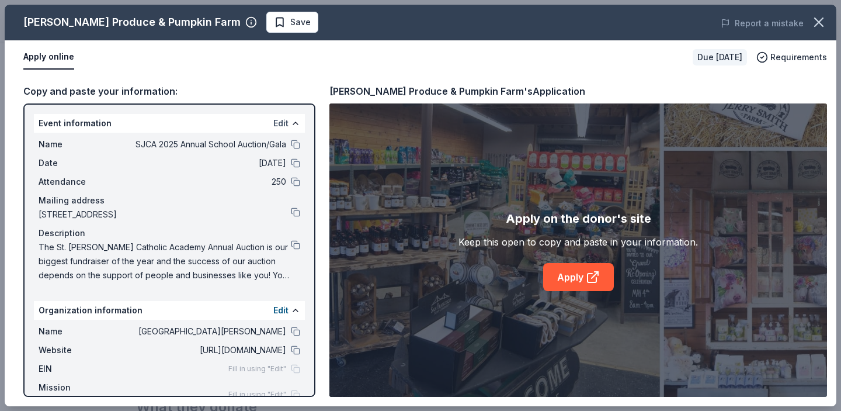
click at [273, 126] on button "Edit" at bounding box center [280, 123] width 15 height 14
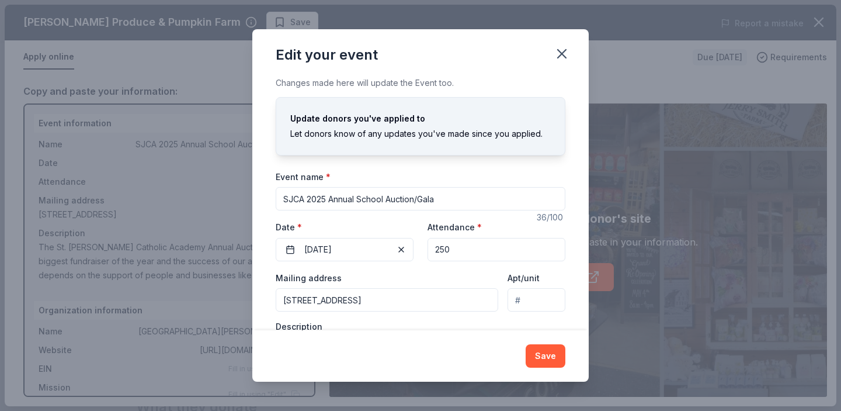
click at [304, 200] on input "SJCA 2025 Annual School Auction/Gala" at bounding box center [421, 198] width 290 height 23
type input "[GEOGRAPHIC_DATA][PERSON_NAME] 2025 Annual School Auction/Gala"
click at [542, 362] on button "Save" at bounding box center [546, 355] width 40 height 23
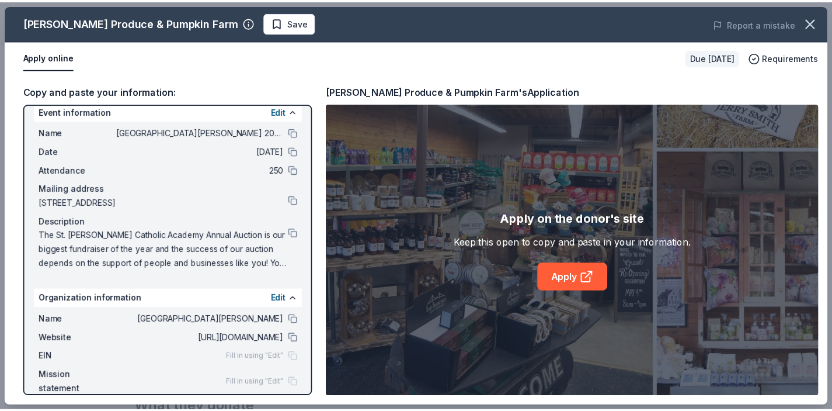
scroll to position [27, 0]
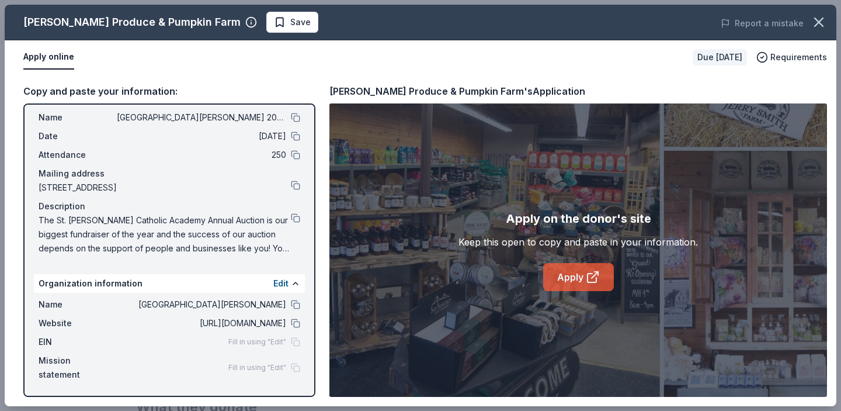
click at [586, 275] on icon at bounding box center [593, 277] width 14 height 14
click at [291, 218] on button at bounding box center [295, 217] width 9 height 9
click at [274, 20] on span "Save" at bounding box center [292, 22] width 37 height 14
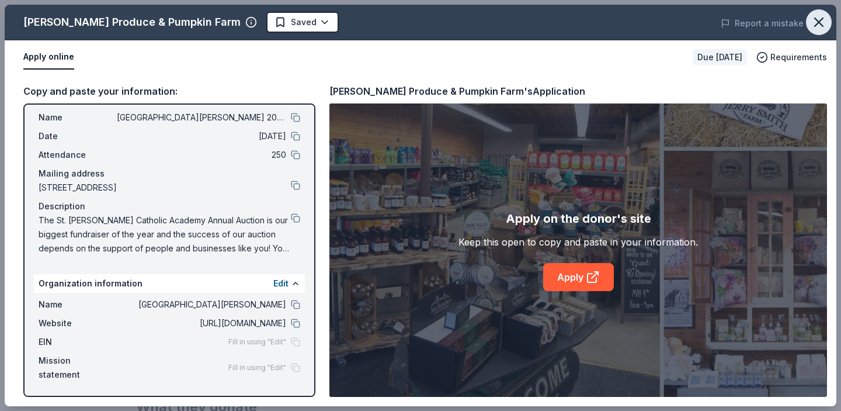
click at [821, 25] on icon "button" at bounding box center [819, 22] width 8 height 8
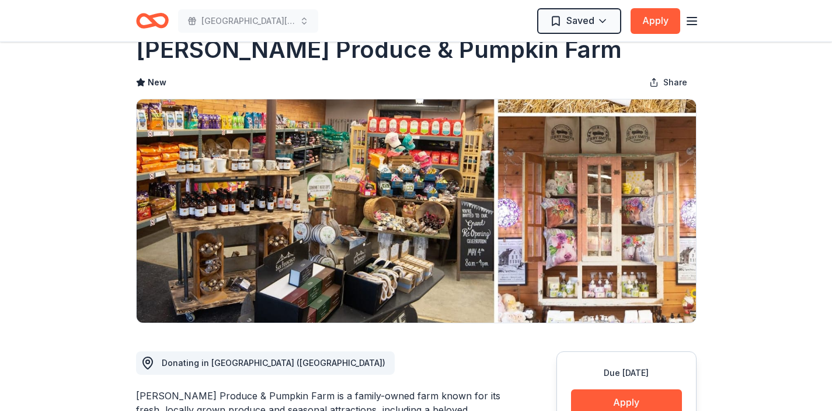
scroll to position [0, 0]
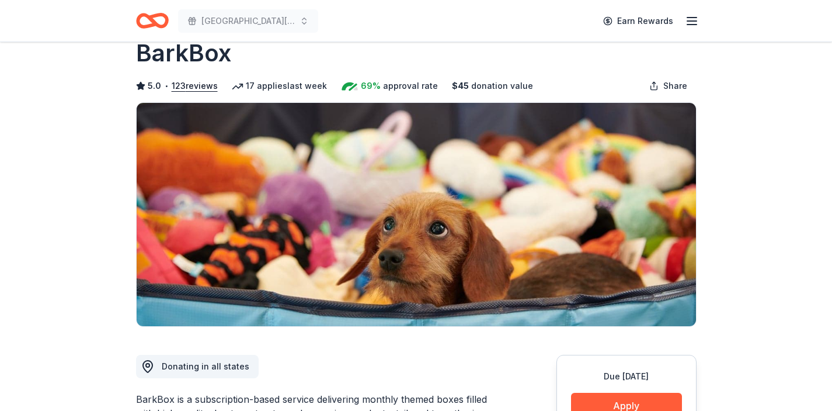
scroll to position [95, 0]
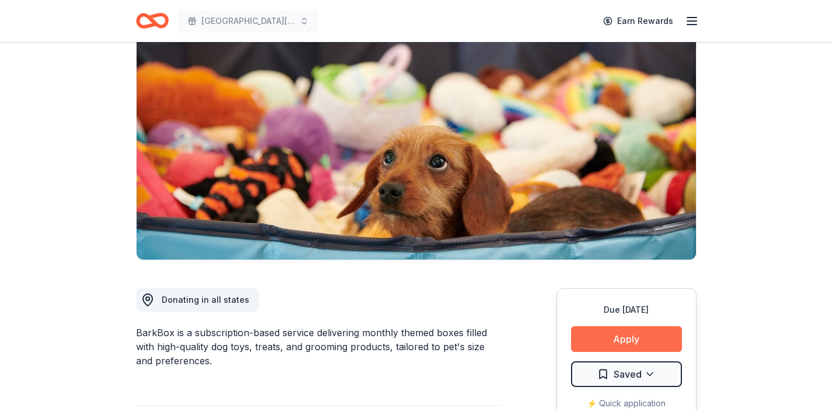
click at [630, 338] on button "Apply" at bounding box center [626, 339] width 111 height 26
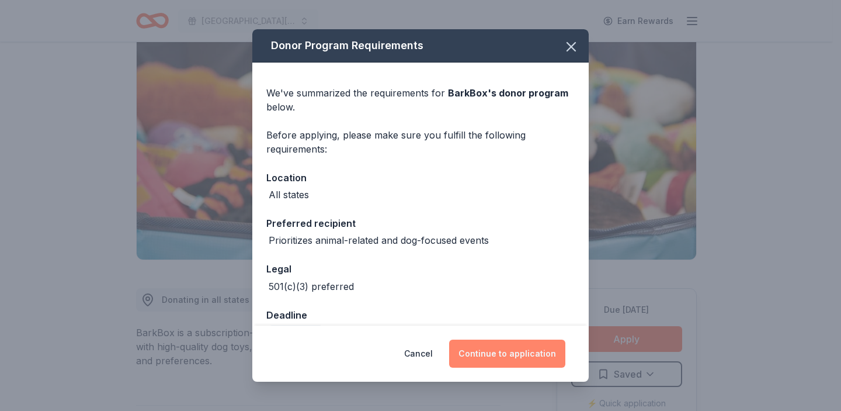
click at [514, 352] on button "Continue to application" at bounding box center [507, 353] width 116 height 28
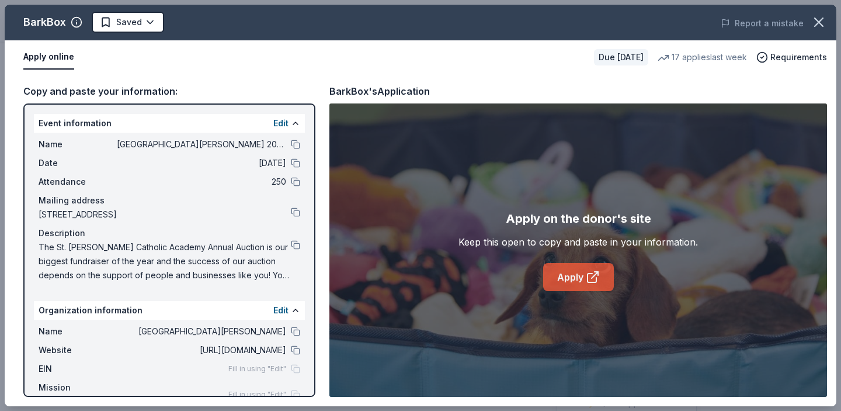
click at [568, 281] on link "Apply" at bounding box center [578, 277] width 71 height 28
click at [815, 29] on icon "button" at bounding box center [819, 22] width 16 height 16
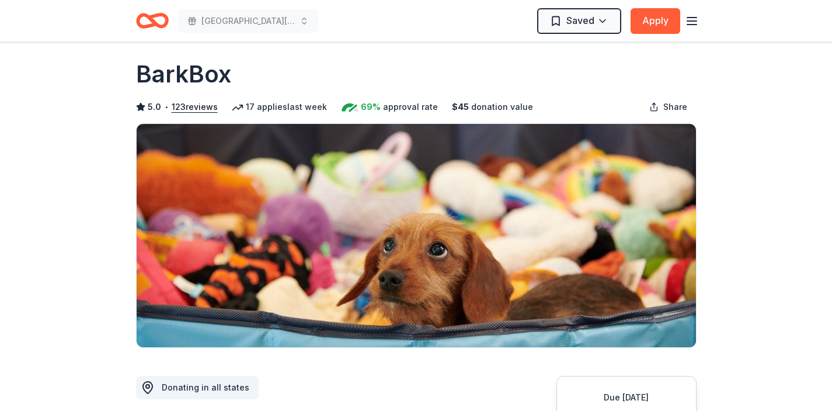
scroll to position [0, 0]
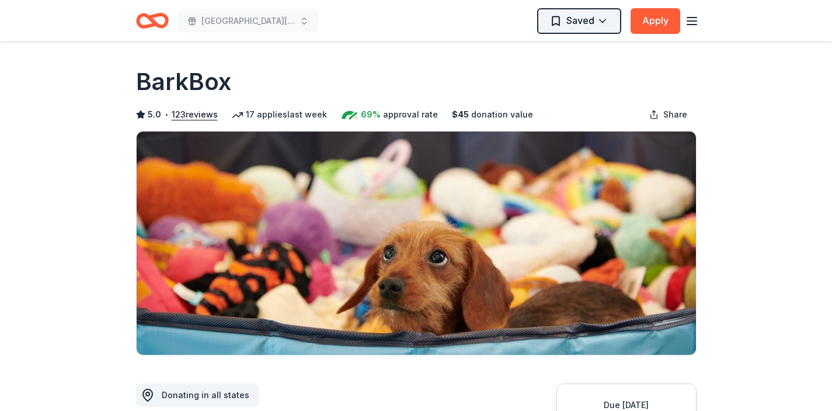
click at [572, 23] on html "St. Joseph Catholic Academy 2025 Annual School Auction/Gala Saved Apply Due in …" at bounding box center [416, 205] width 832 height 411
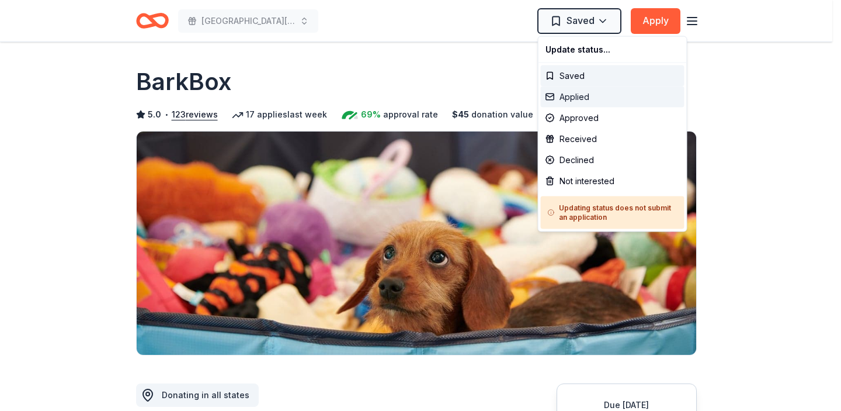
click at [572, 99] on div "Applied" at bounding box center [613, 96] width 144 height 21
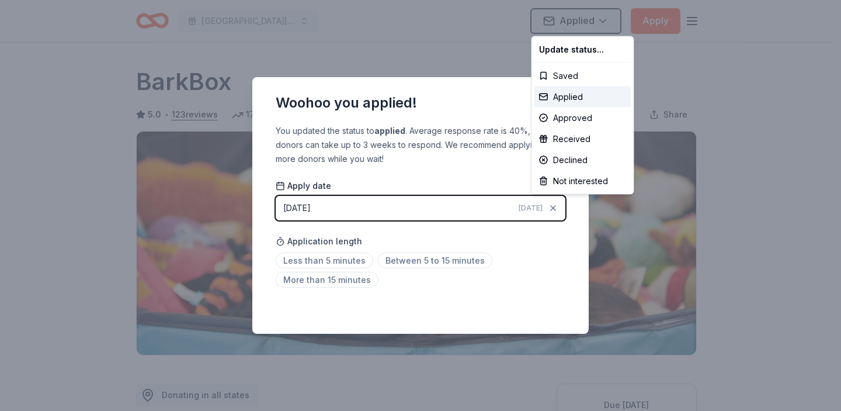
click at [753, 244] on html "St. Joseph Catholic Academy 2025 Annual School Auction/Gala Applied Apply Due i…" at bounding box center [420, 205] width 841 height 411
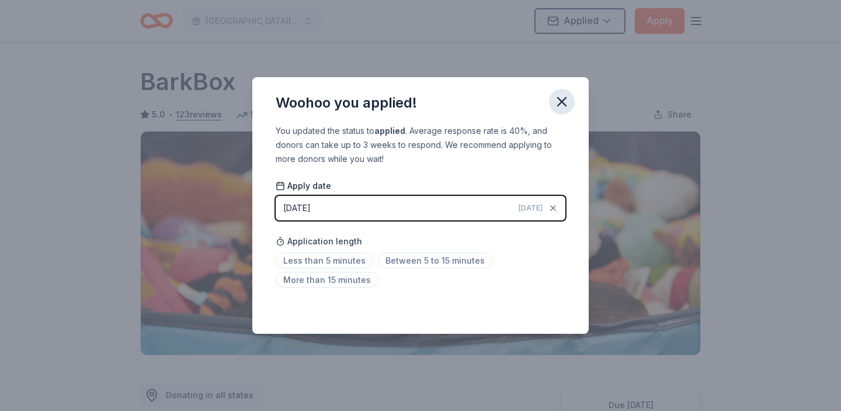
click at [569, 105] on icon "button" at bounding box center [562, 101] width 16 height 16
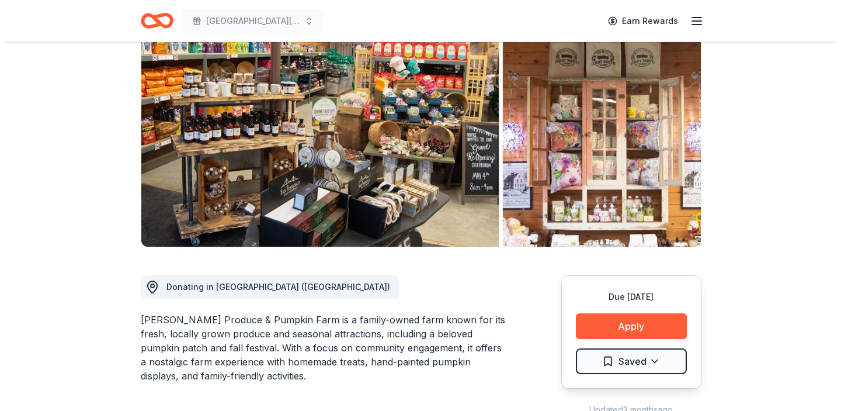
scroll to position [133, 0]
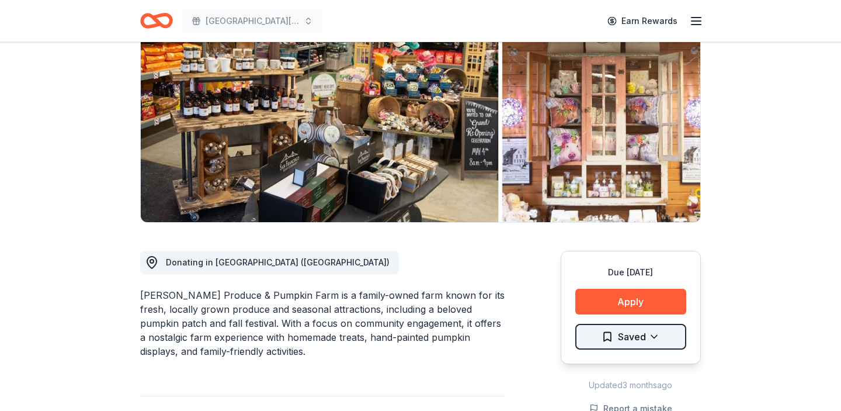
click at [646, 278] on html "[GEOGRAPHIC_DATA][PERSON_NAME] 2025 Annual School Auction/Gala Earn Rewards Due…" at bounding box center [420, 72] width 841 height 411
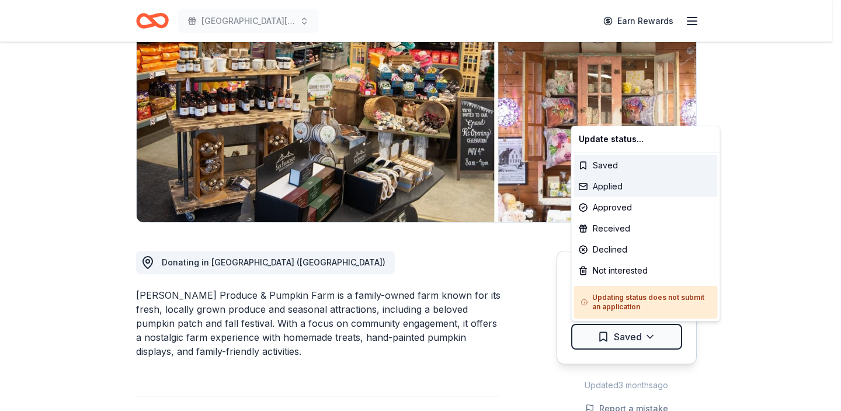
click at [618, 191] on div "Applied" at bounding box center [646, 186] width 144 height 21
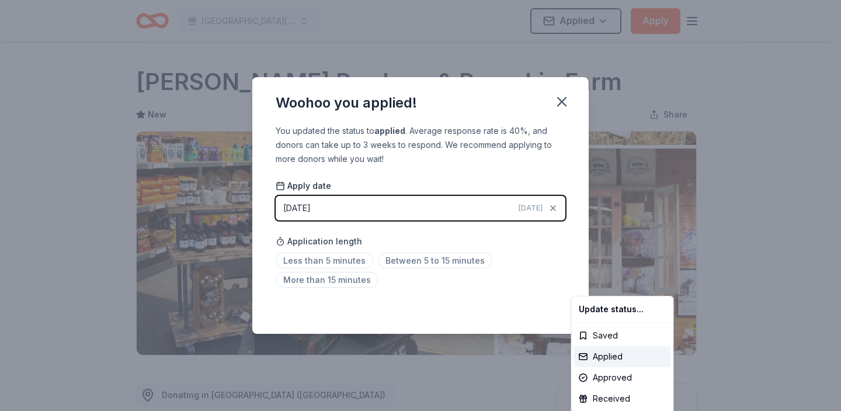
click at [559, 103] on html "[GEOGRAPHIC_DATA][PERSON_NAME] 2025 Annual School Auction/Gala Applied Apply Du…" at bounding box center [420, 205] width 841 height 411
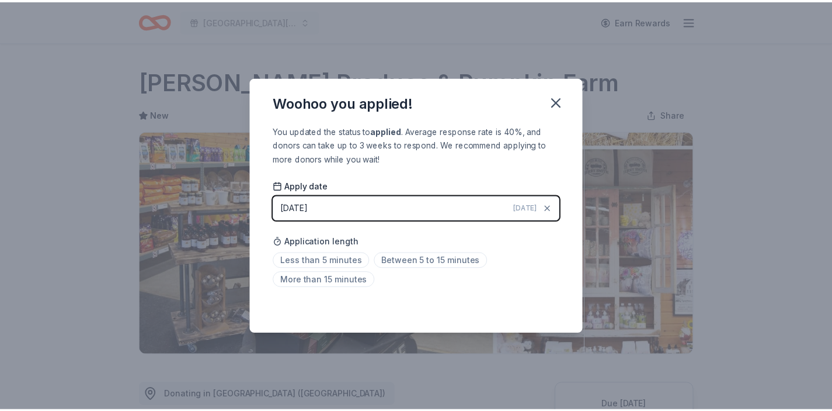
scroll to position [263, 0]
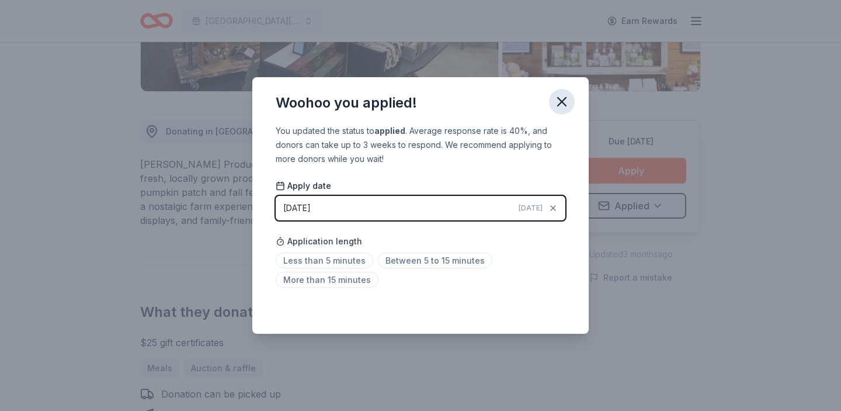
click at [559, 103] on icon "button" at bounding box center [562, 101] width 16 height 16
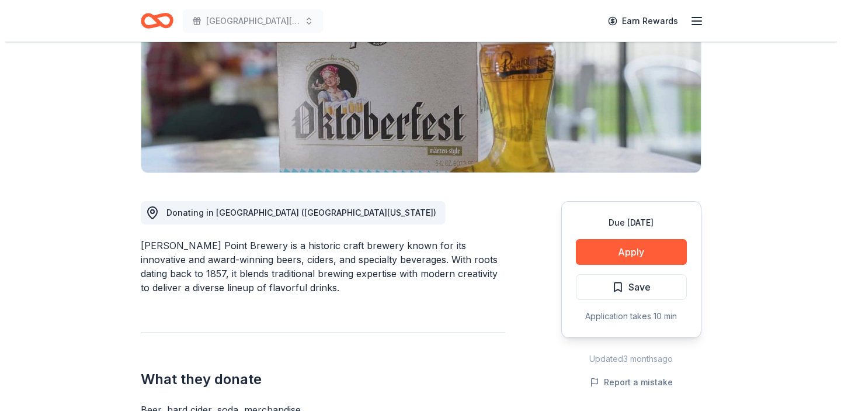
scroll to position [272, 0]
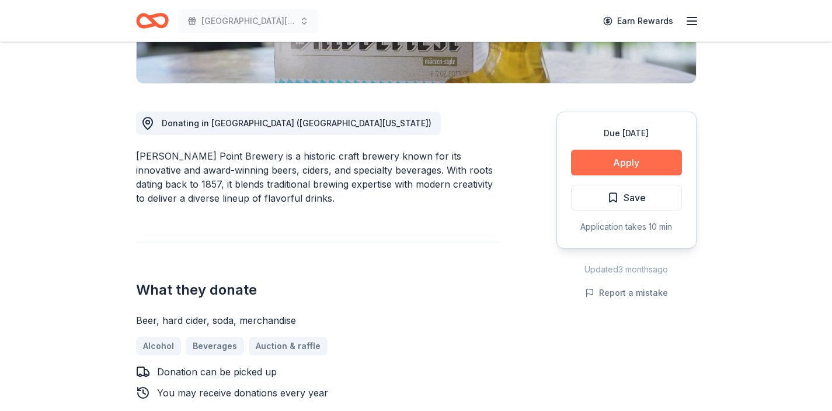
click at [634, 164] on button "Apply" at bounding box center [626, 162] width 111 height 26
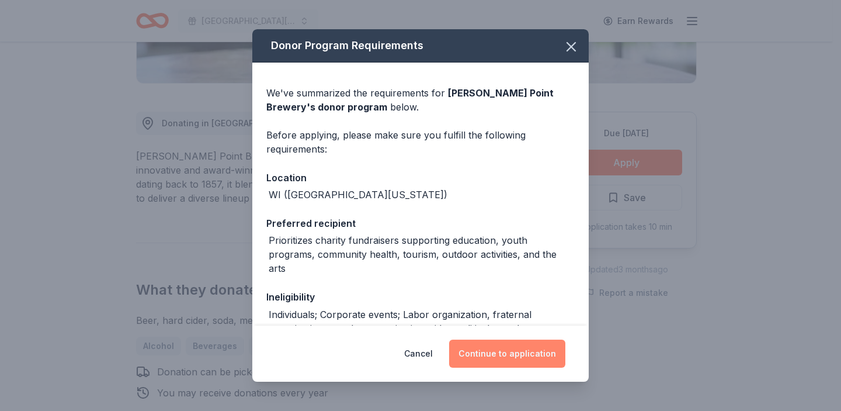
click at [513, 358] on button "Continue to application" at bounding box center [507, 353] width 116 height 28
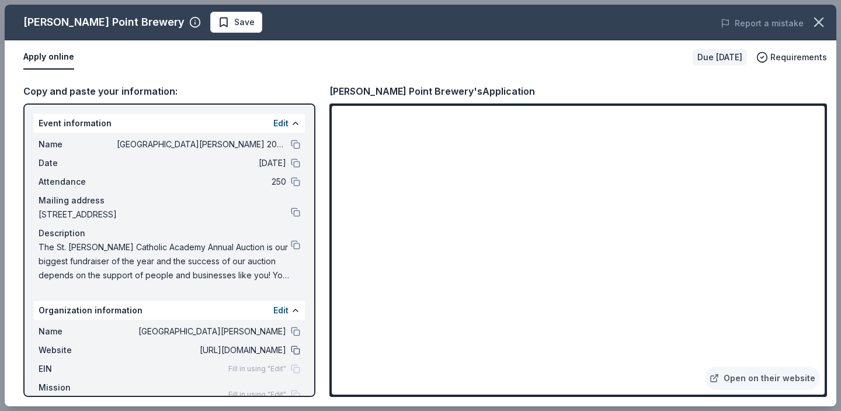
click at [291, 349] on button at bounding box center [295, 349] width 9 height 9
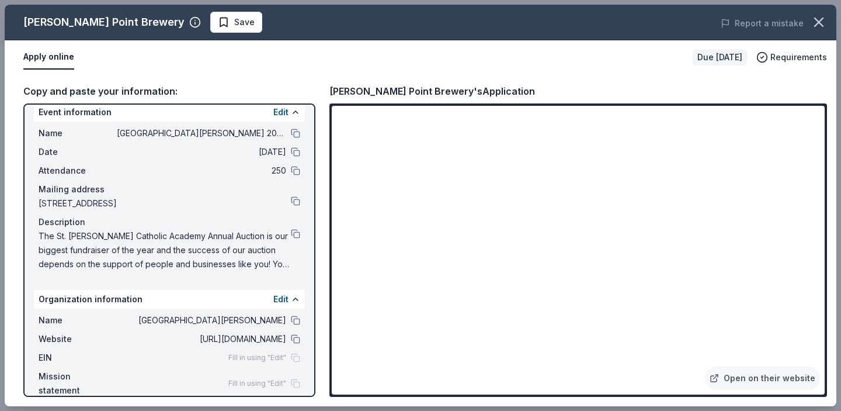
scroll to position [0, 0]
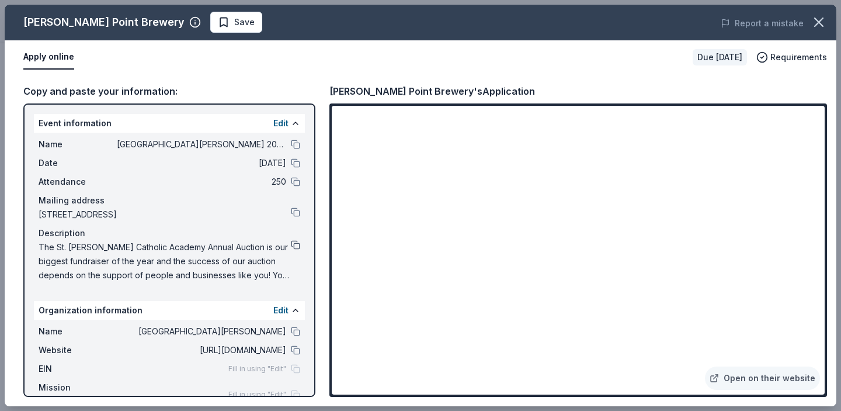
click at [291, 247] on button at bounding box center [295, 244] width 9 height 9
click at [234, 27] on span "Save" at bounding box center [244, 22] width 20 height 14
click at [819, 25] on icon "button" at bounding box center [819, 22] width 16 height 16
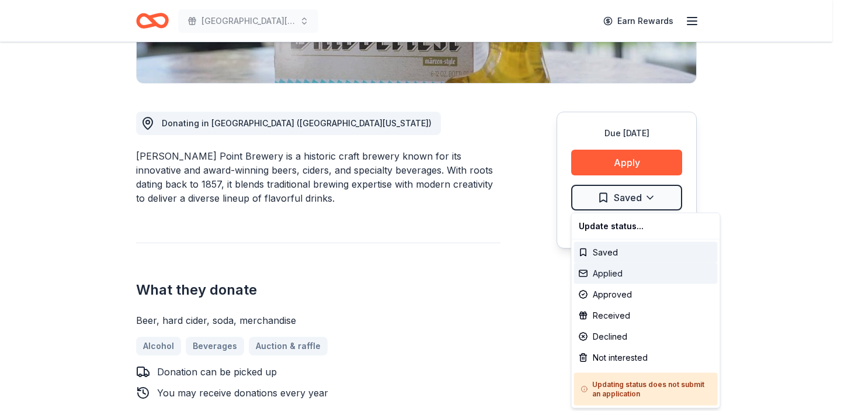
click at [629, 269] on div "Applied" at bounding box center [646, 273] width 144 height 21
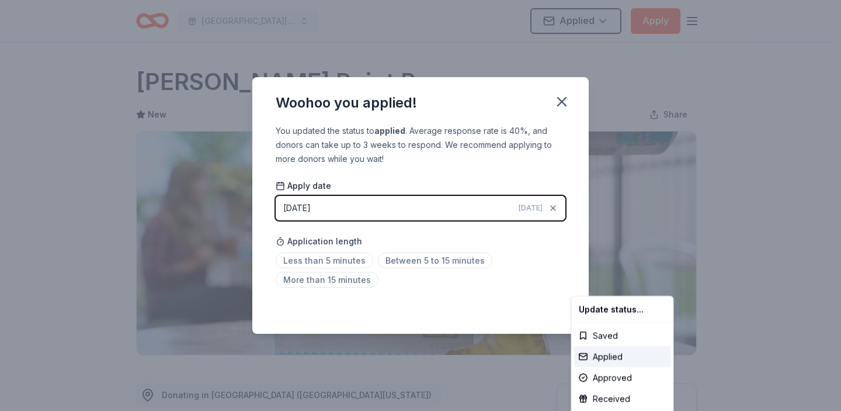
click at [565, 108] on html "St. Joseph Catholic Academy 2025 Annual School Auction/Gala Applied Apply Due i…" at bounding box center [420, 205] width 841 height 411
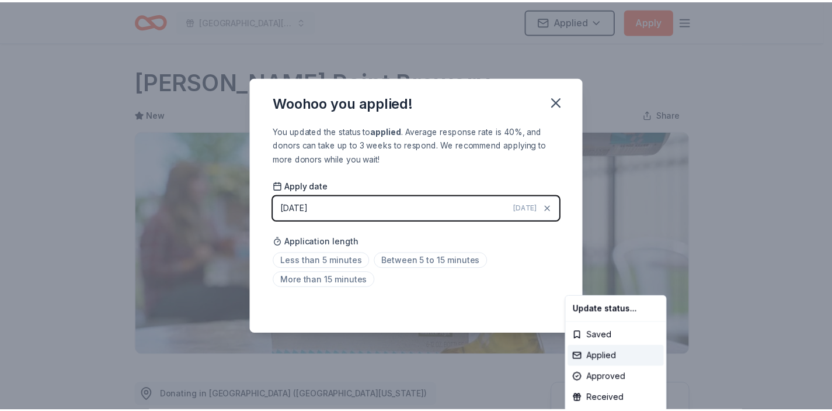
scroll to position [263, 0]
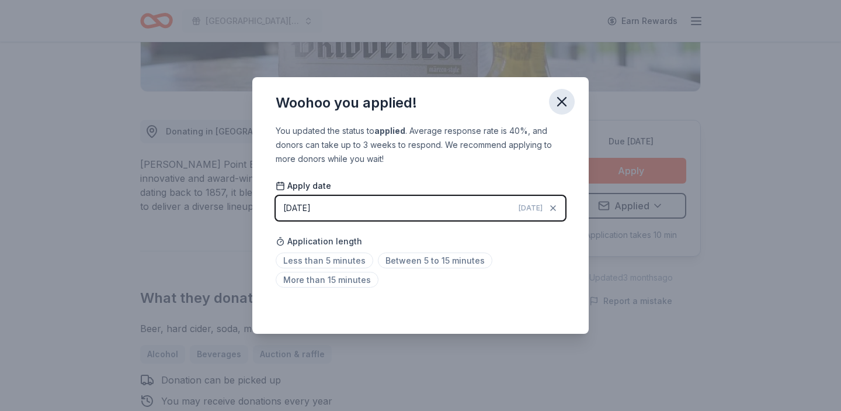
click at [563, 107] on icon "button" at bounding box center [562, 101] width 16 height 16
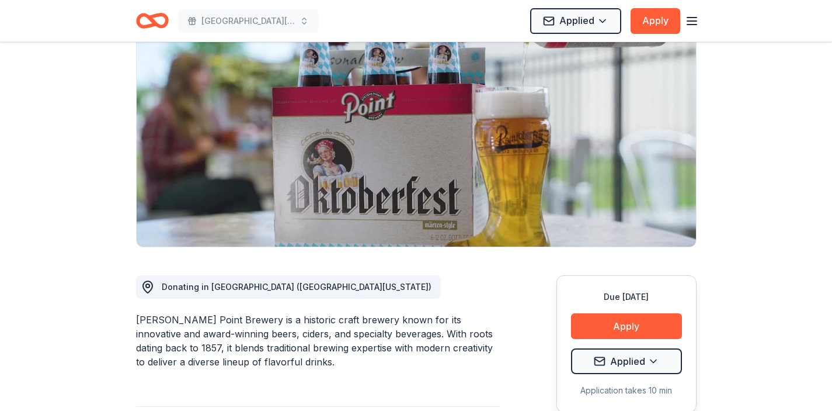
scroll to position [27, 0]
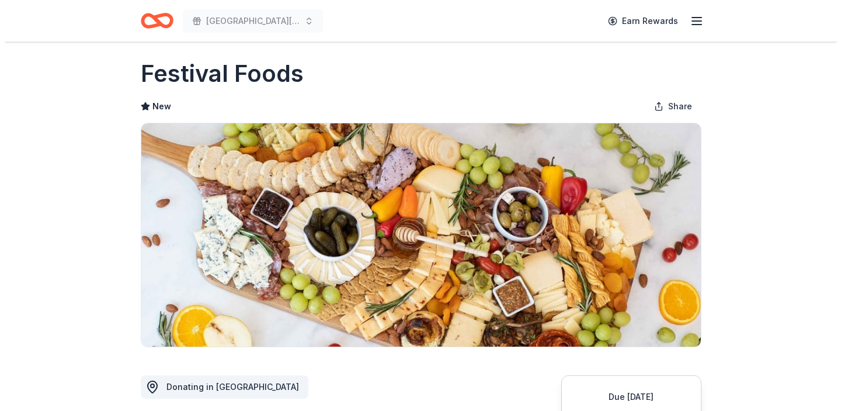
scroll to position [327, 0]
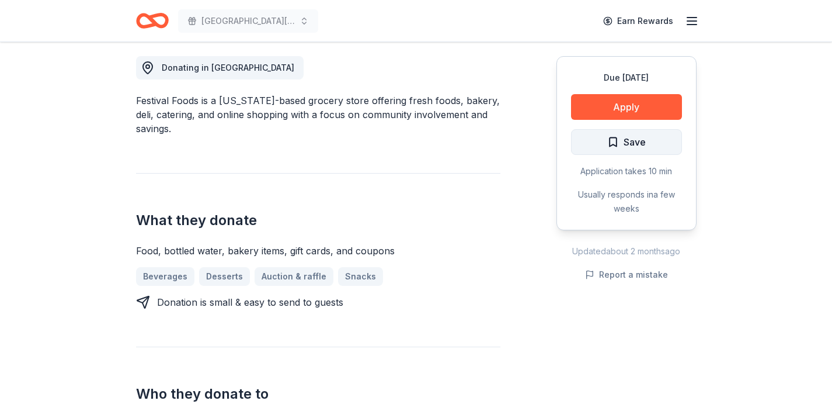
click at [624, 138] on span "Save" at bounding box center [635, 141] width 22 height 15
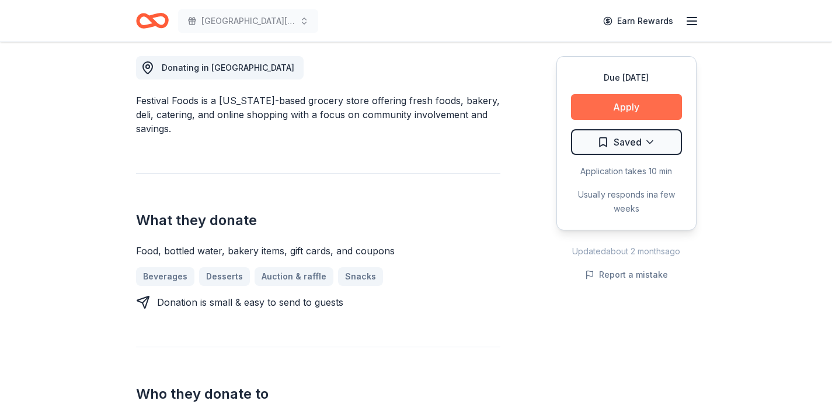
click at [625, 102] on button "Apply" at bounding box center [626, 107] width 111 height 26
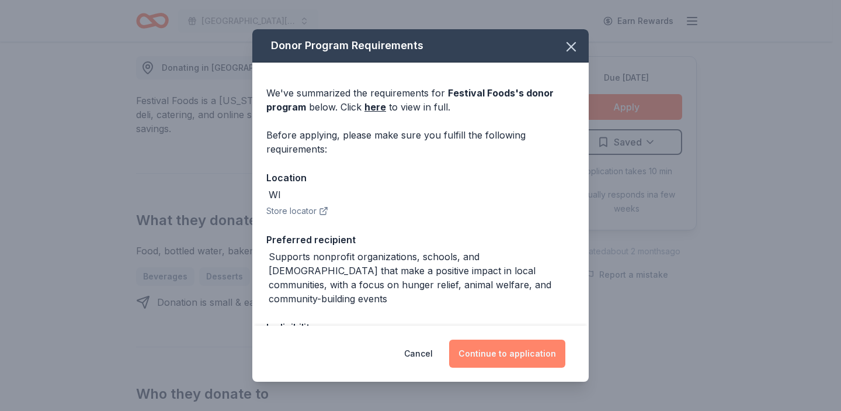
click at [506, 359] on button "Continue to application" at bounding box center [507, 353] width 116 height 28
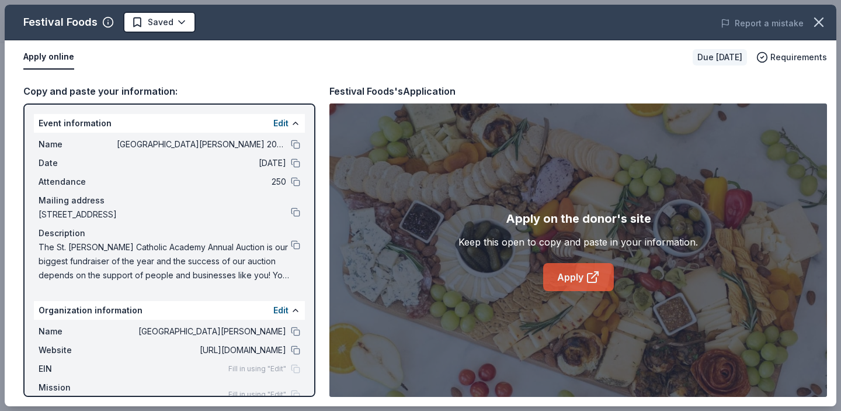
click at [583, 280] on link "Apply" at bounding box center [578, 277] width 71 height 28
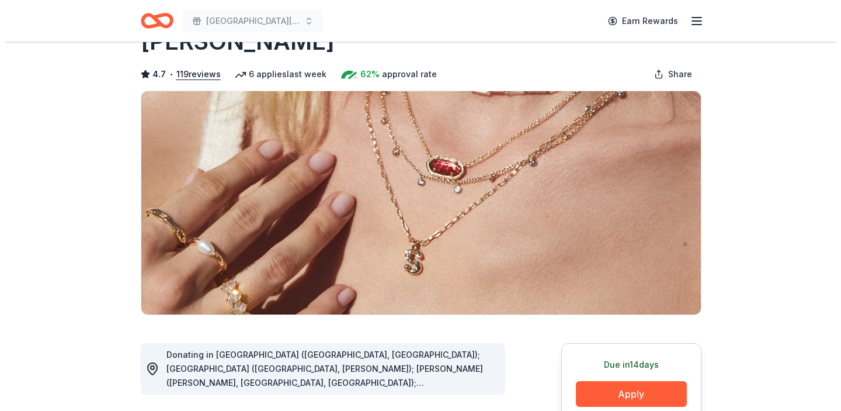
scroll to position [141, 0]
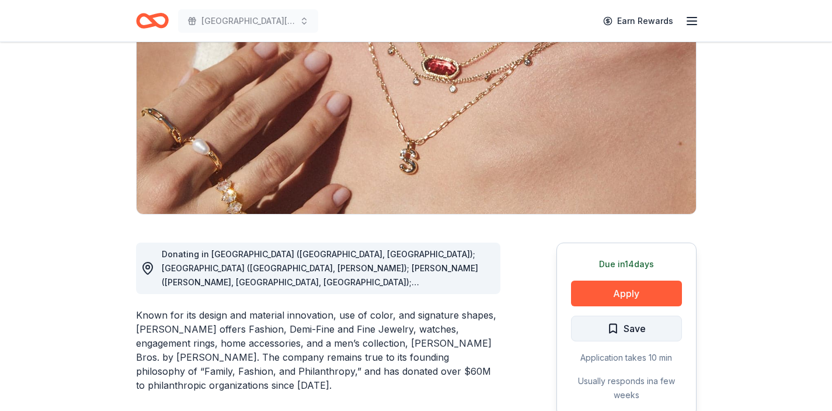
click at [624, 332] on span "Save" at bounding box center [635, 328] width 22 height 15
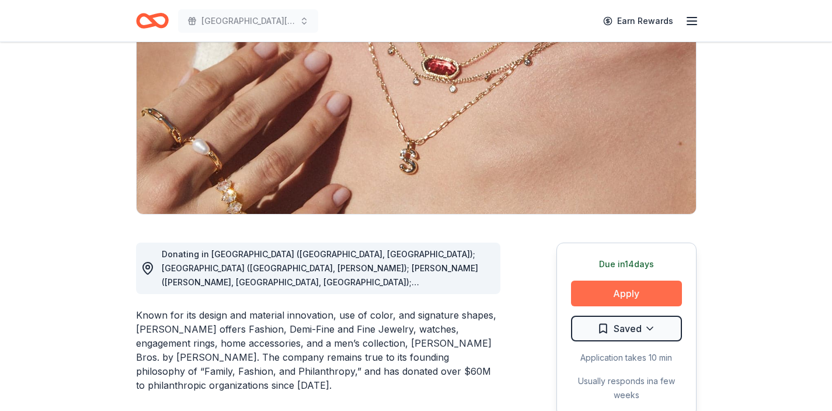
click at [637, 291] on button "Apply" at bounding box center [626, 293] width 111 height 26
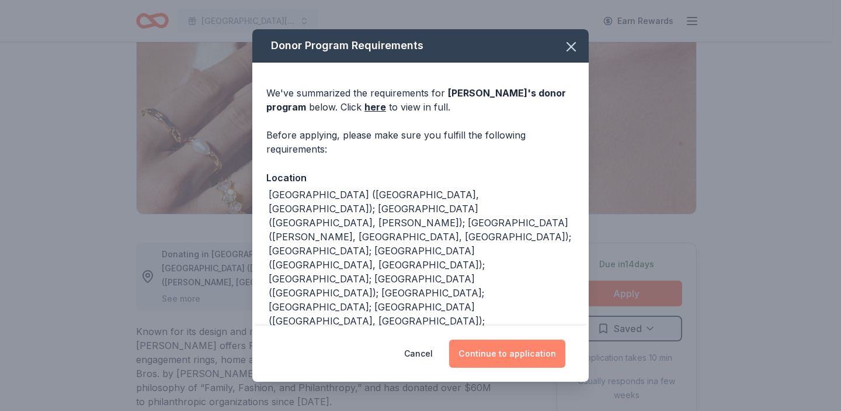
click at [540, 354] on button "Continue to application" at bounding box center [507, 353] width 116 height 28
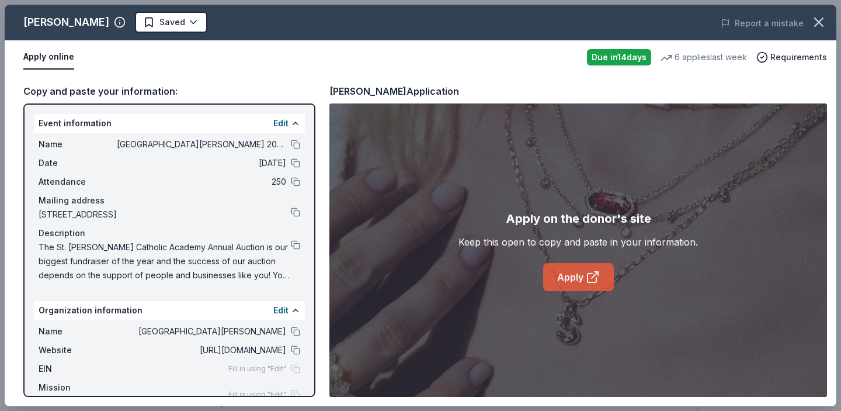
click at [578, 289] on link "Apply" at bounding box center [578, 277] width 71 height 28
click at [291, 247] on button at bounding box center [295, 244] width 9 height 9
click at [177, 25] on html "St. Joseph Catholic Academy 2025 Annual School Auction/Gala Earn Rewards Due in…" at bounding box center [420, 64] width 841 height 411
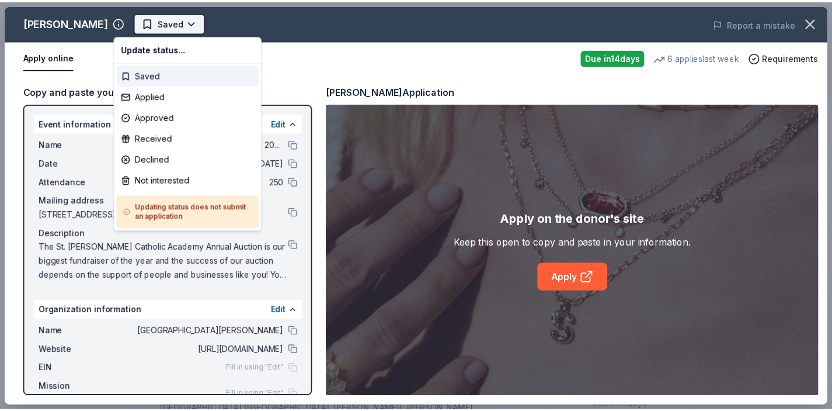
scroll to position [0, 0]
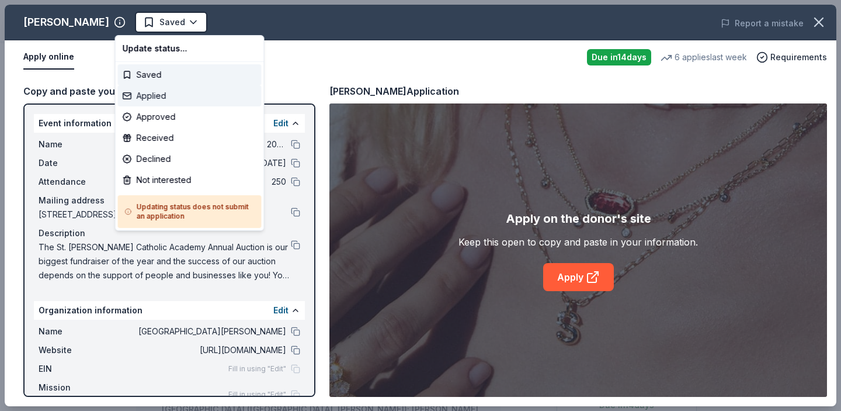
click at [156, 96] on div "Applied" at bounding box center [190, 95] width 144 height 21
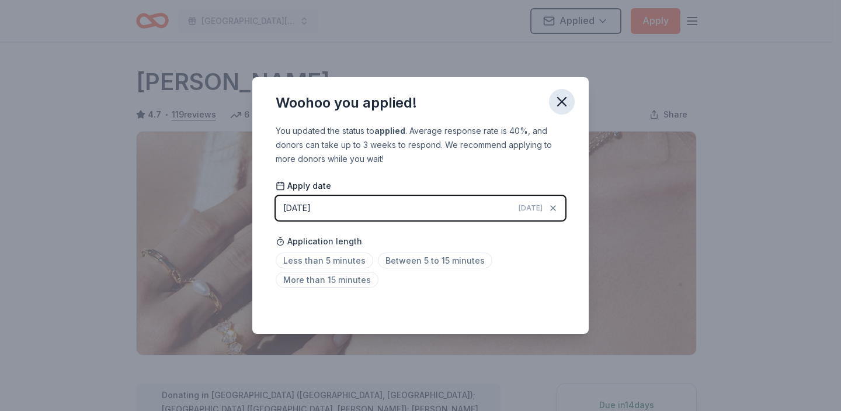
click at [564, 100] on icon "button" at bounding box center [562, 101] width 16 height 16
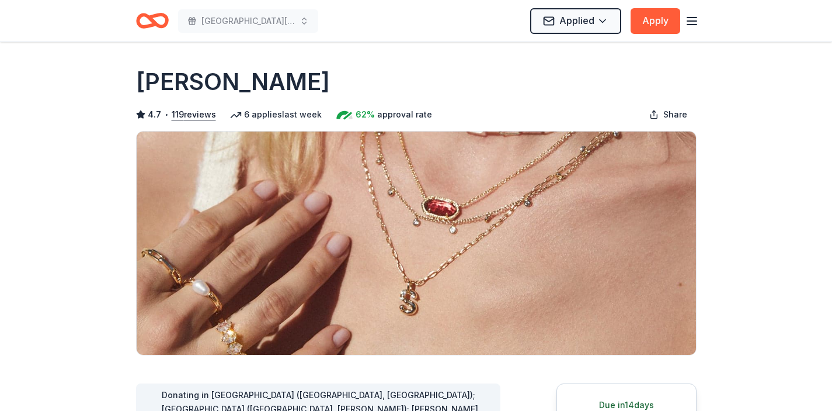
click at [158, 20] on icon "Home" at bounding box center [152, 20] width 33 height 27
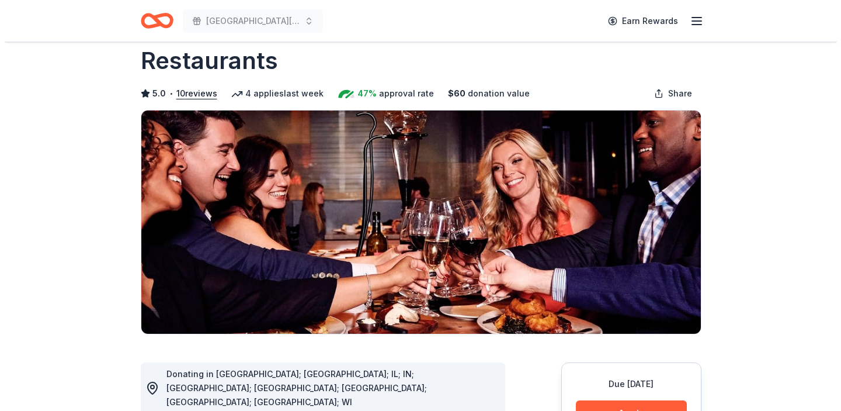
scroll to position [104, 0]
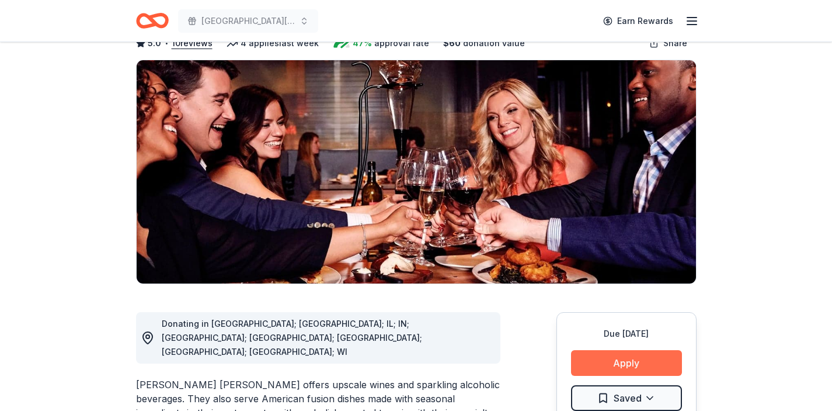
click at [630, 350] on button "Apply" at bounding box center [626, 363] width 111 height 26
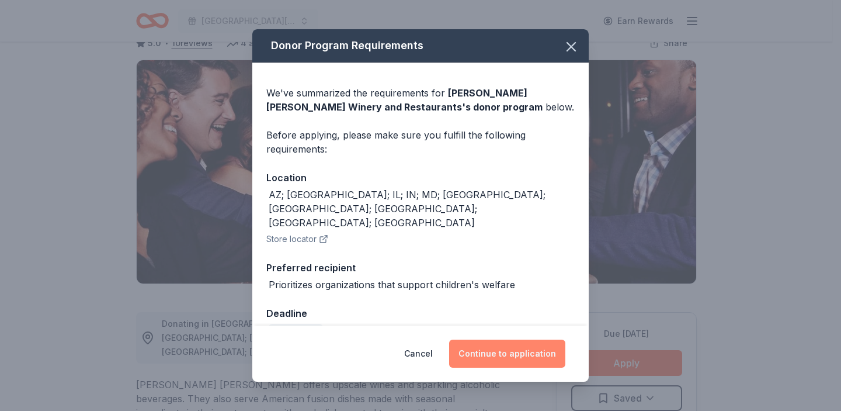
click at [513, 353] on button "Continue to application" at bounding box center [507, 353] width 116 height 28
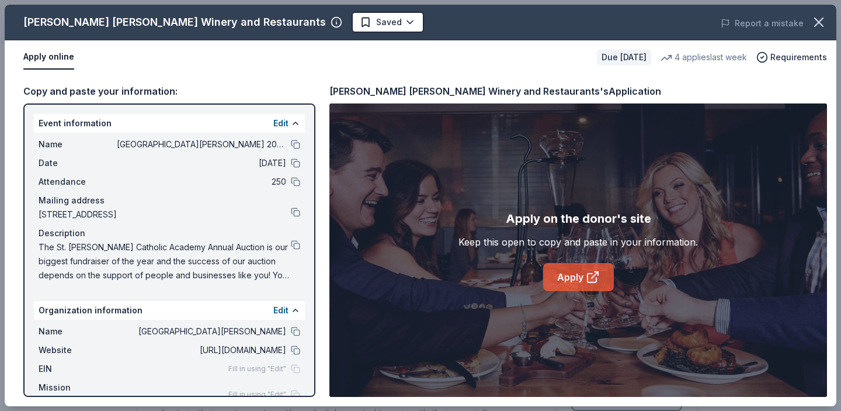
click at [593, 284] on link "Apply" at bounding box center [578, 277] width 71 height 28
click at [573, 281] on link "Apply" at bounding box center [578, 277] width 71 height 28
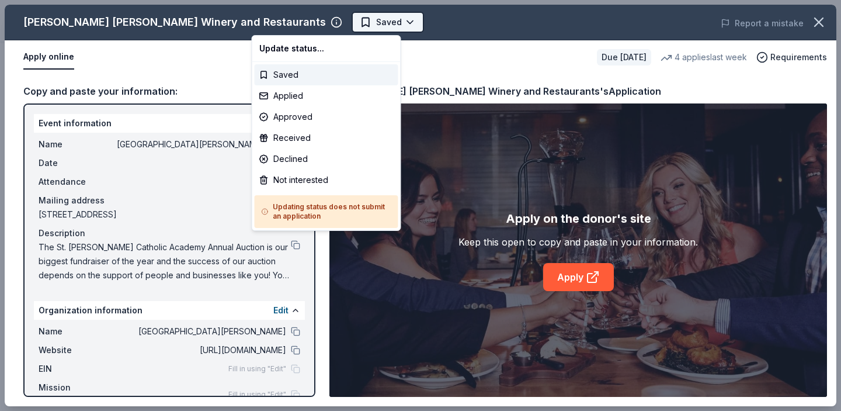
click at [312, 25] on body "St. Joseph Catholic Academy 2025 Annual School Auction/Gala Saved Apply Due in …" at bounding box center [416, 205] width 832 height 411
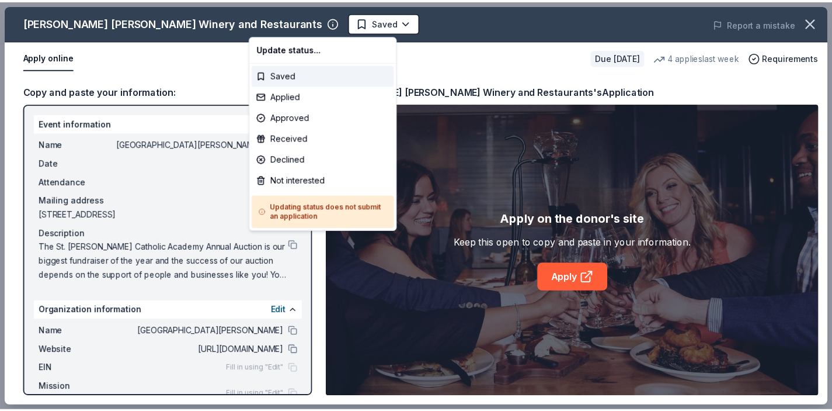
scroll to position [0, 0]
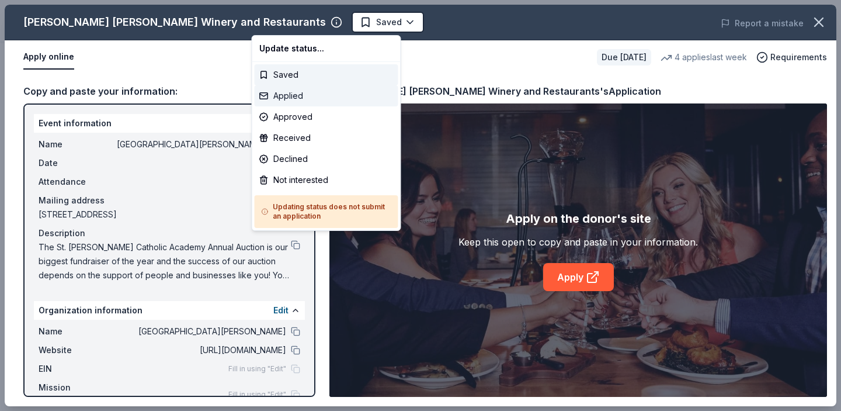
click at [297, 98] on div "Applied" at bounding box center [327, 95] width 144 height 21
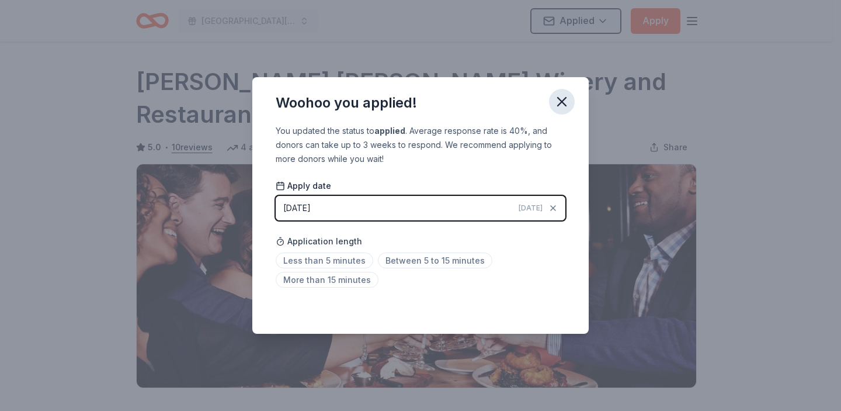
click at [559, 100] on icon "button" at bounding box center [562, 102] width 8 height 8
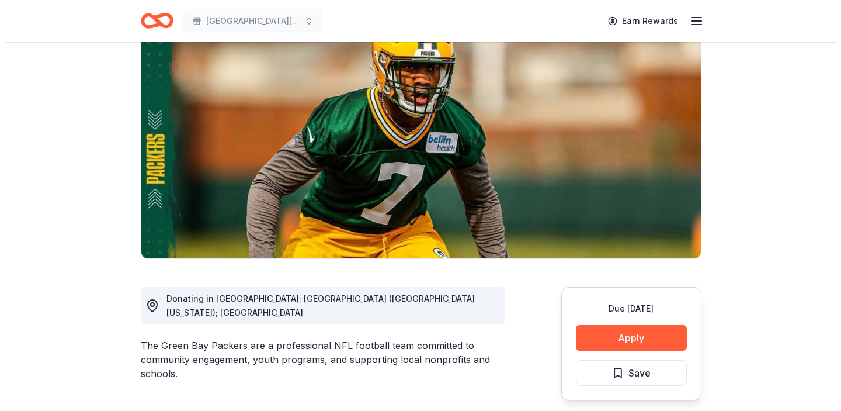
scroll to position [162, 0]
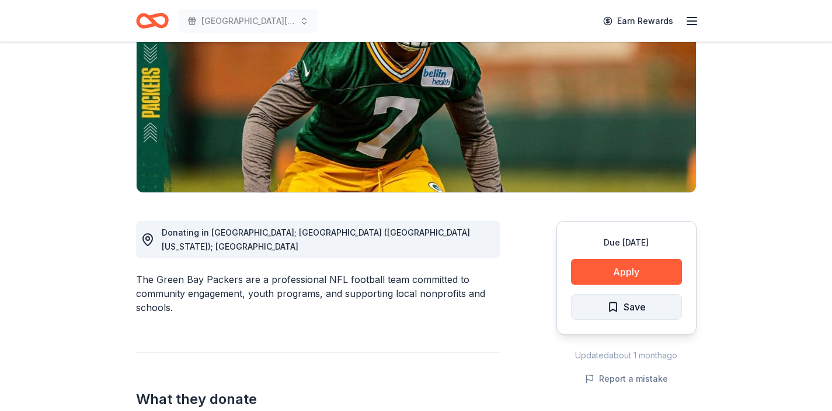
click at [628, 306] on span "Save" at bounding box center [635, 306] width 22 height 15
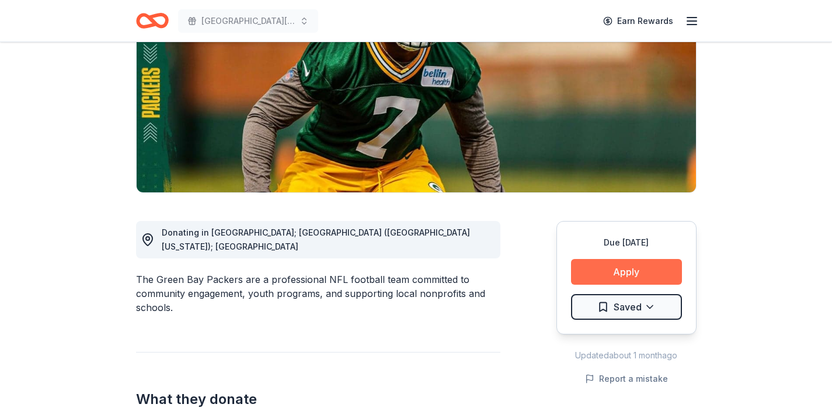
click at [631, 270] on button "Apply" at bounding box center [626, 272] width 111 height 26
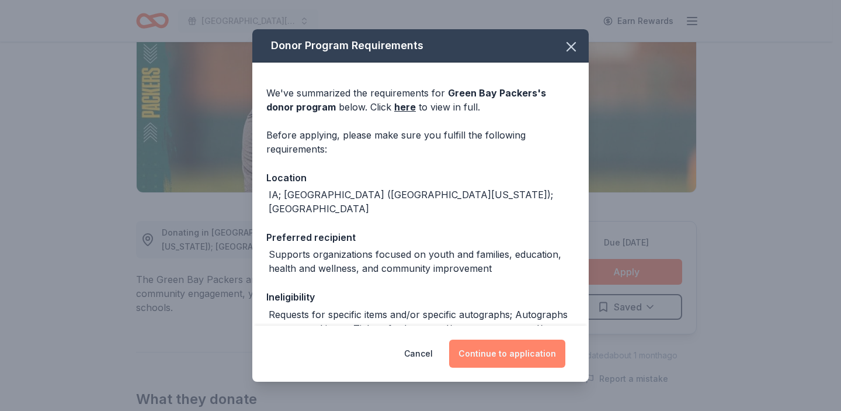
click at [509, 354] on button "Continue to application" at bounding box center [507, 353] width 116 height 28
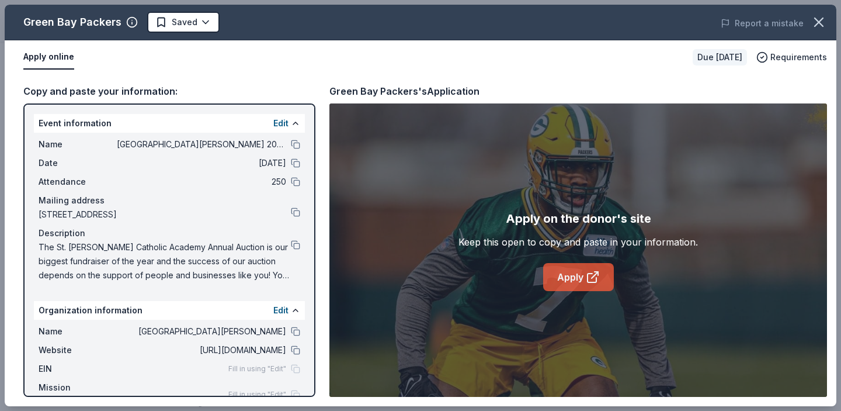
click at [579, 279] on link "Apply" at bounding box center [578, 277] width 71 height 28
click at [274, 124] on button "Edit" at bounding box center [280, 123] width 15 height 14
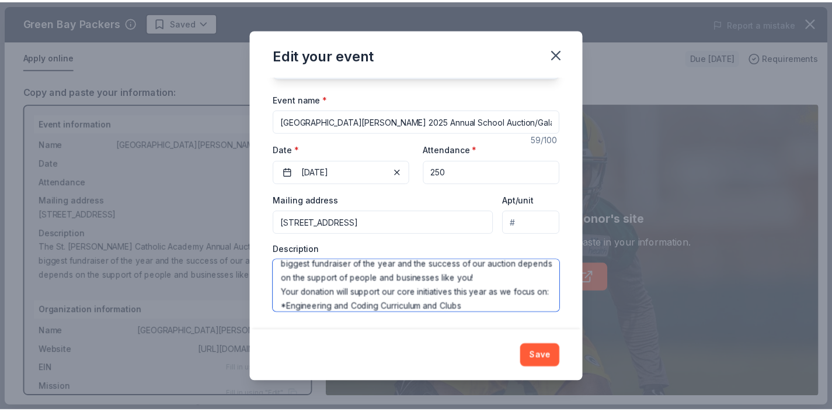
scroll to position [112, 0]
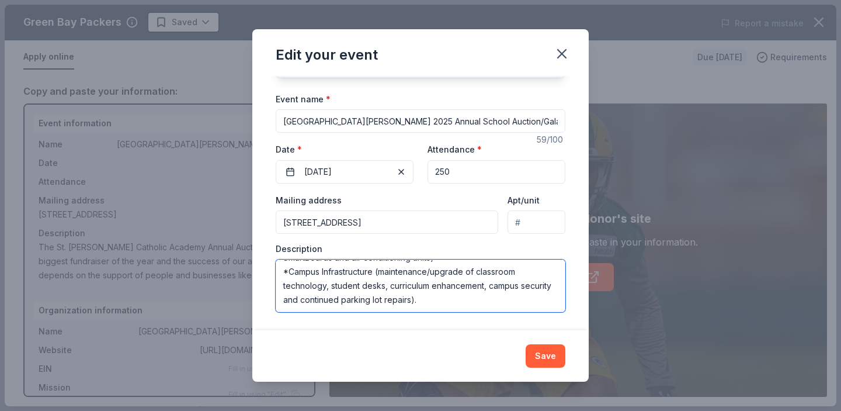
drag, startPoint x: 284, startPoint y: 291, endPoint x: 333, endPoint y: 316, distance: 54.6
click at [333, 316] on div "Changes made here will update the Event too. Update donors you've applied to Le…" at bounding box center [420, 203] width 336 height 255
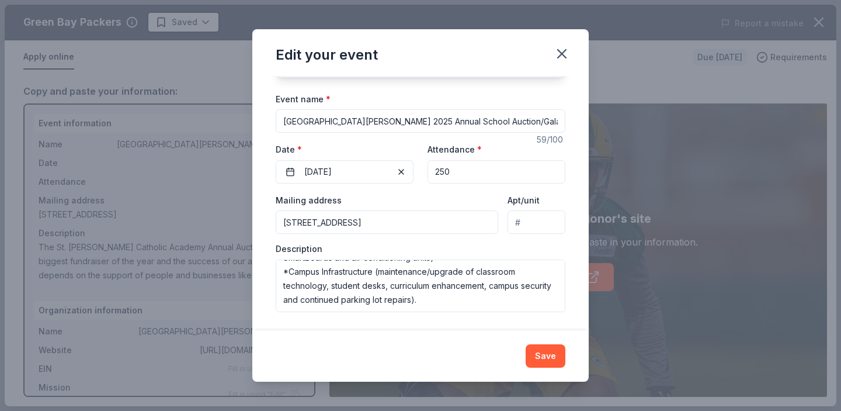
click at [567, 53] on icon "button" at bounding box center [562, 54] width 16 height 16
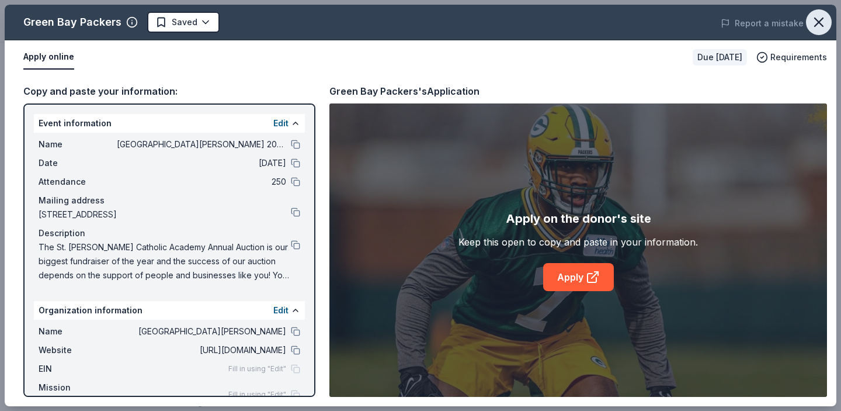
click at [818, 25] on icon "button" at bounding box center [819, 22] width 16 height 16
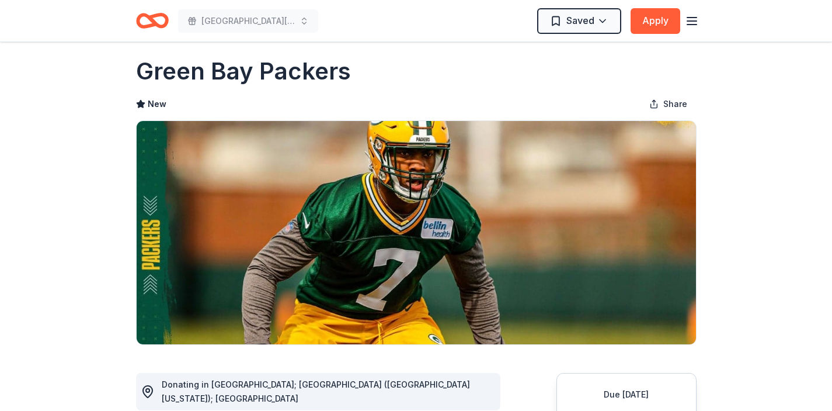
scroll to position [0, 0]
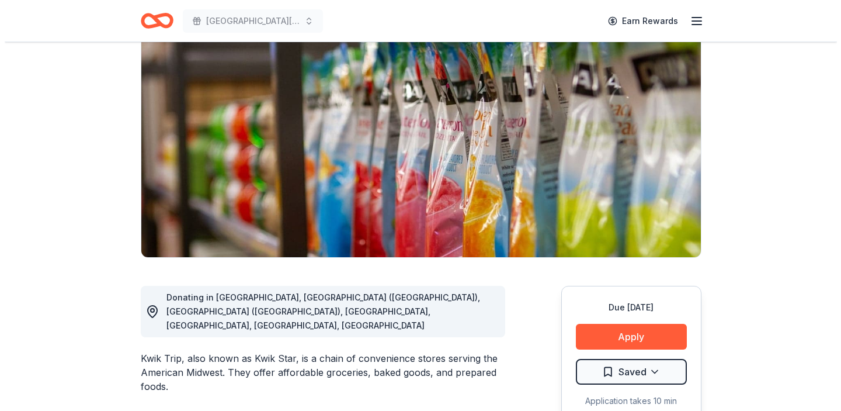
scroll to position [100, 0]
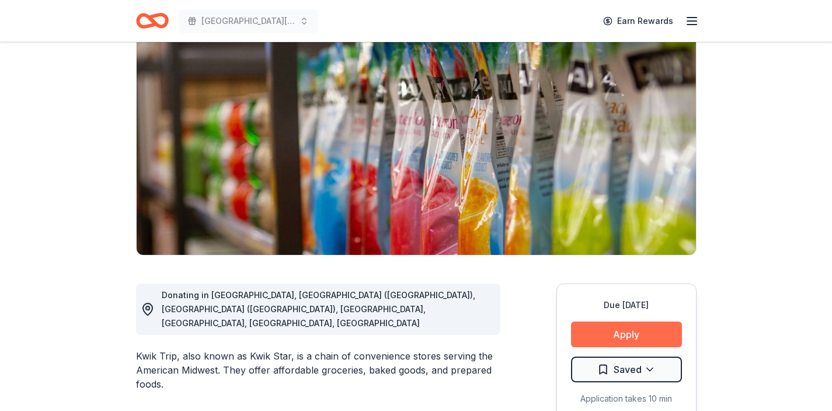
click at [635, 333] on button "Apply" at bounding box center [626, 334] width 111 height 26
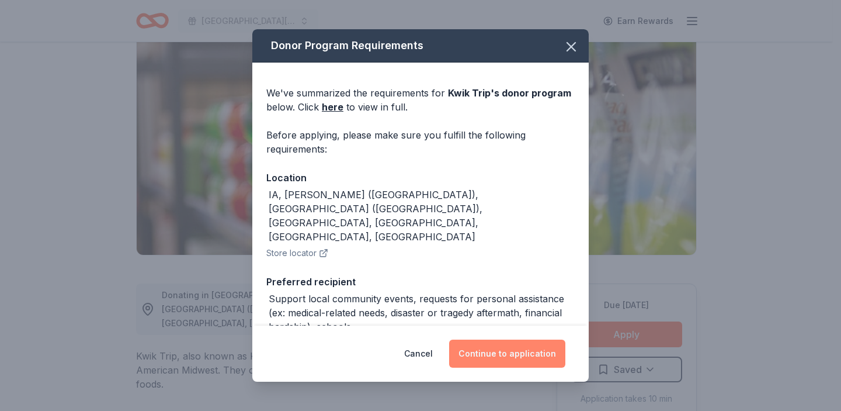
click at [508, 355] on button "Continue to application" at bounding box center [507, 353] width 116 height 28
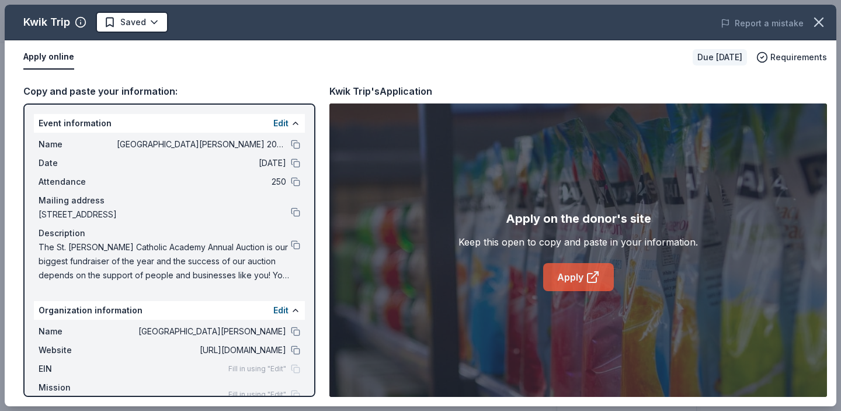
click at [578, 274] on link "Apply" at bounding box center [578, 277] width 71 height 28
click at [291, 248] on button at bounding box center [295, 244] width 9 height 9
click at [157, 22] on html "St. Joseph Catholic Academy 2025 Annual School Auction/Gala Earn Rewards Due in…" at bounding box center [420, 105] width 841 height 411
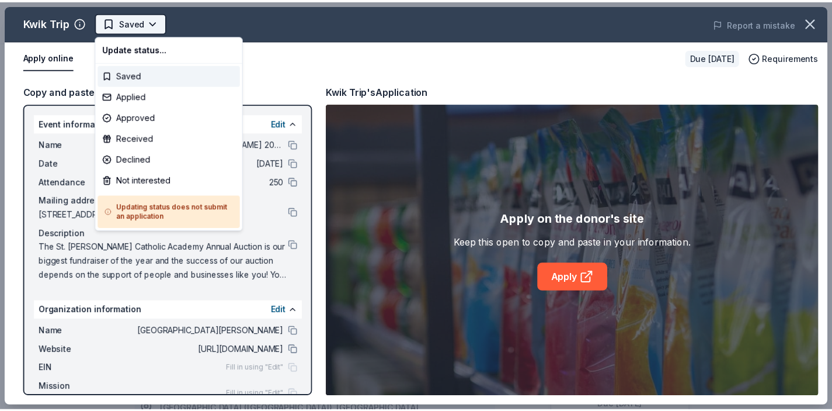
scroll to position [0, 0]
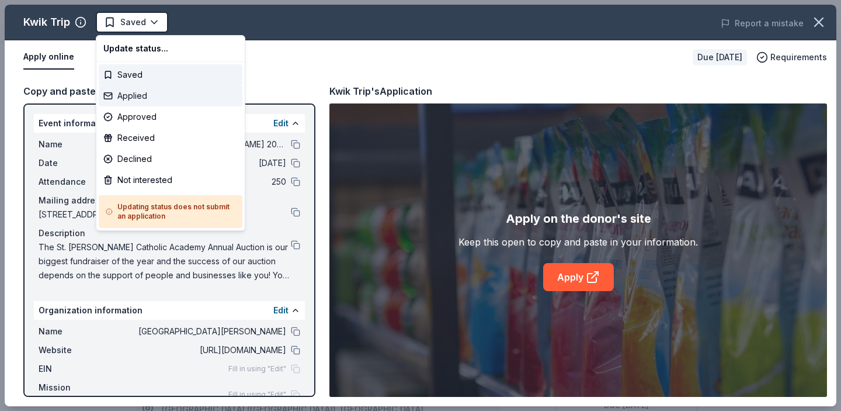
click at [156, 92] on div "Applied" at bounding box center [171, 95] width 144 height 21
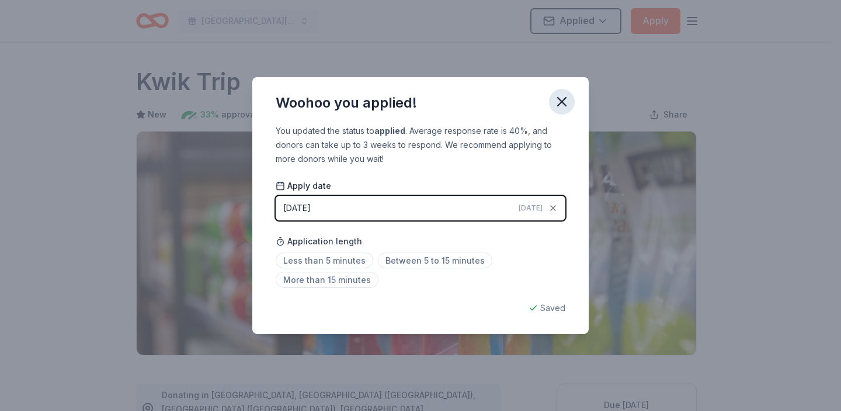
click at [565, 100] on icon "button" at bounding box center [562, 101] width 16 height 16
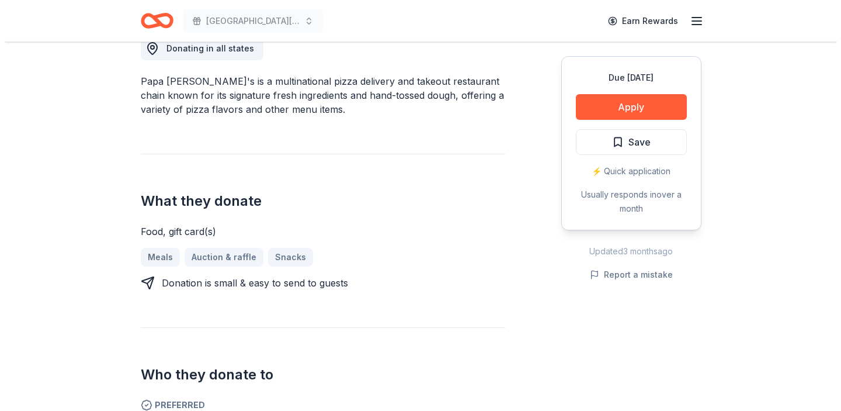
scroll to position [349, 0]
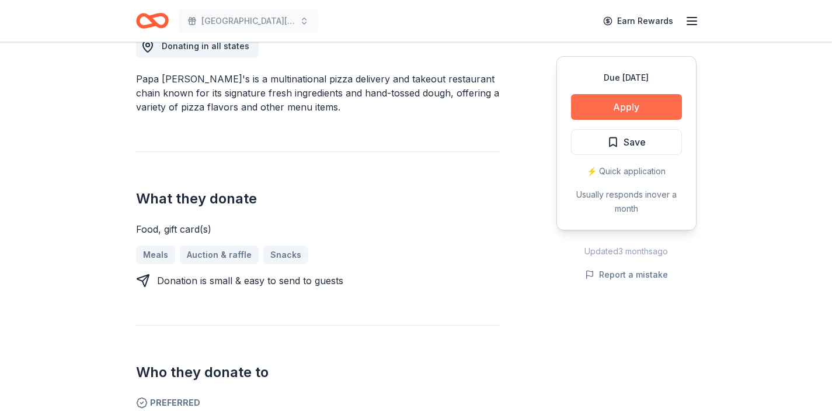
click at [625, 103] on button "Apply" at bounding box center [626, 107] width 111 height 26
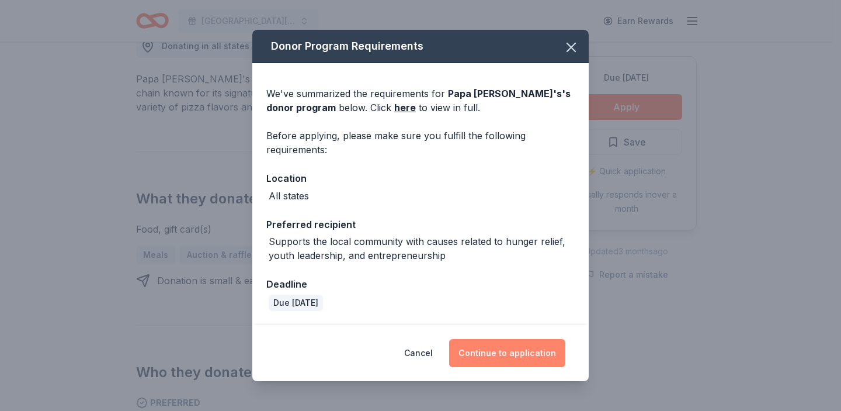
click at [491, 357] on button "Continue to application" at bounding box center [507, 353] width 116 height 28
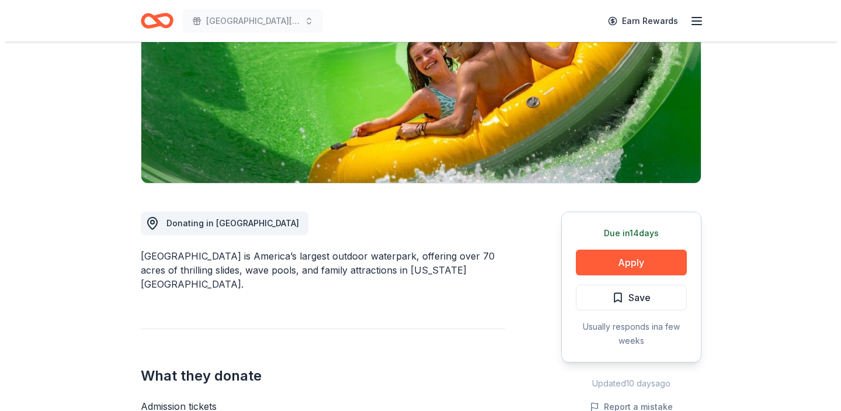
scroll to position [178, 0]
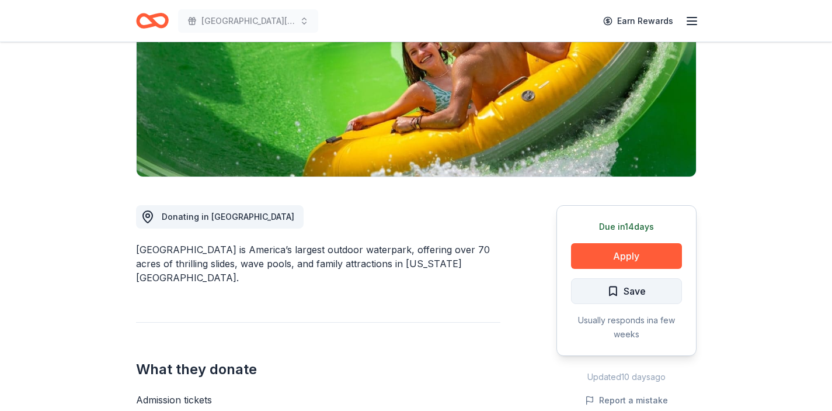
click at [625, 294] on span "Save" at bounding box center [635, 290] width 22 height 15
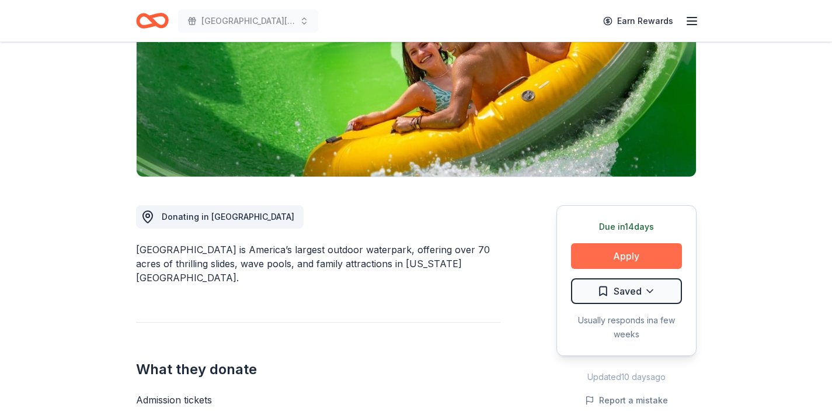
click at [633, 253] on button "Apply" at bounding box center [626, 256] width 111 height 26
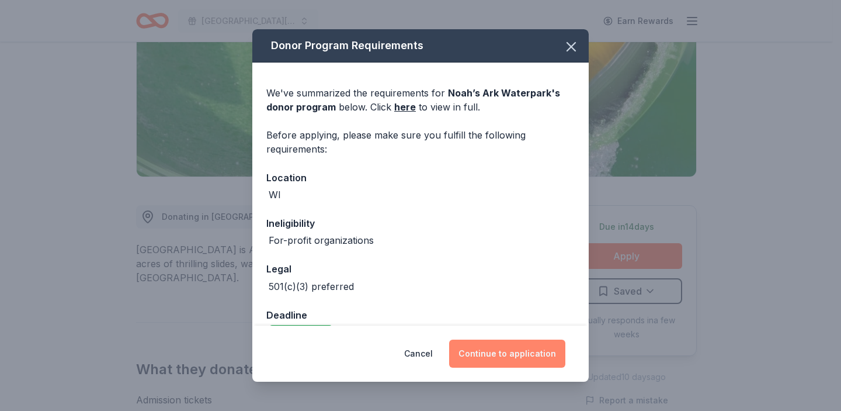
click at [505, 357] on button "Continue to application" at bounding box center [507, 353] width 116 height 28
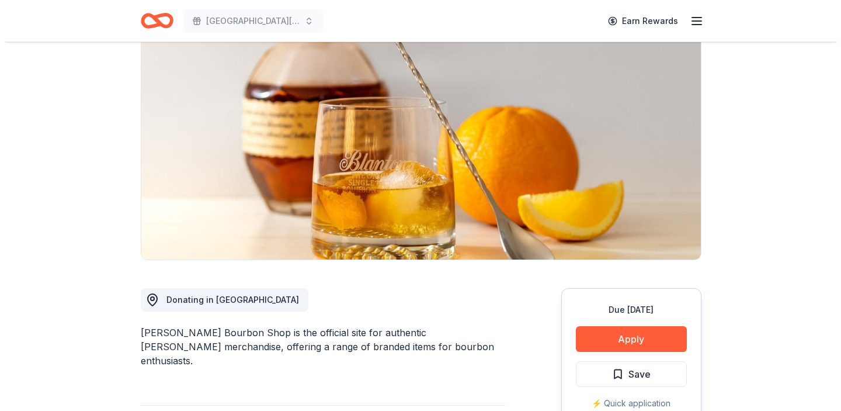
scroll to position [96, 0]
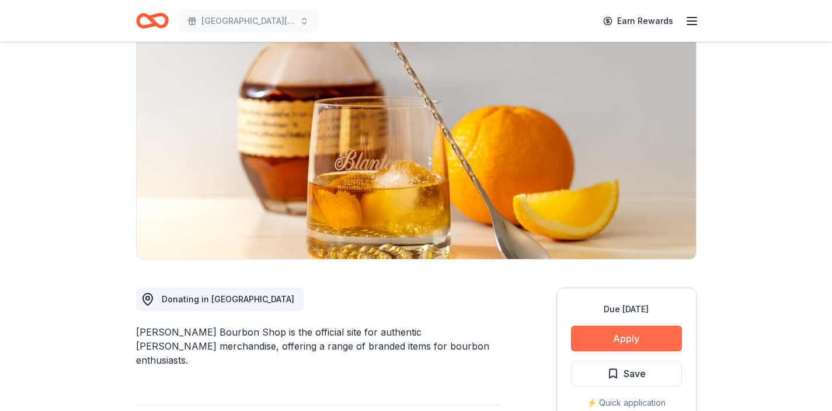
click at [628, 335] on button "Apply" at bounding box center [626, 338] width 111 height 26
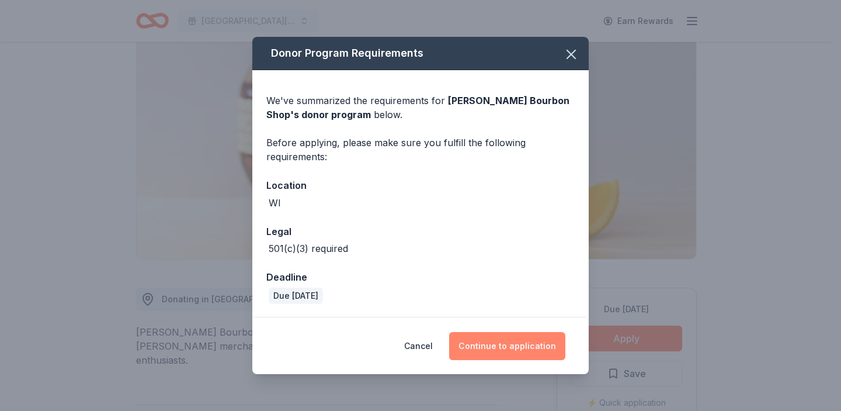
click at [492, 345] on button "Continue to application" at bounding box center [507, 346] width 116 height 28
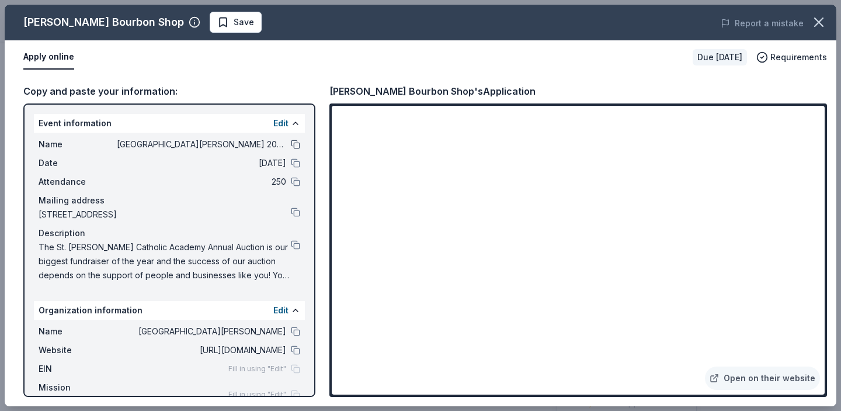
click at [291, 144] on button at bounding box center [295, 144] width 9 height 9
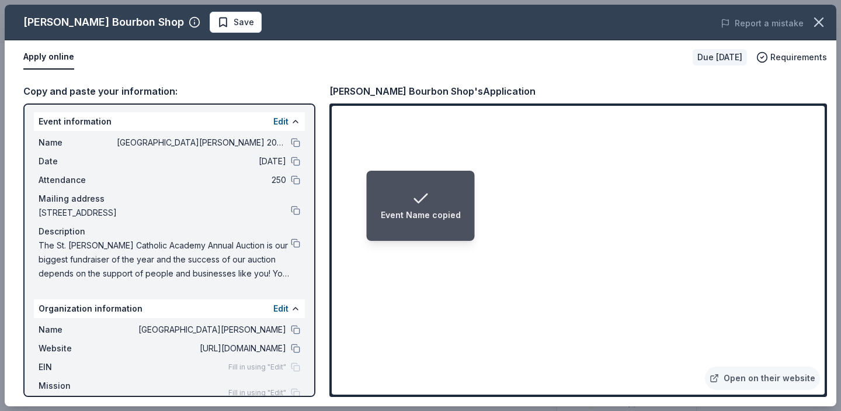
scroll to position [2, 0]
click at [291, 242] on button at bounding box center [295, 242] width 9 height 9
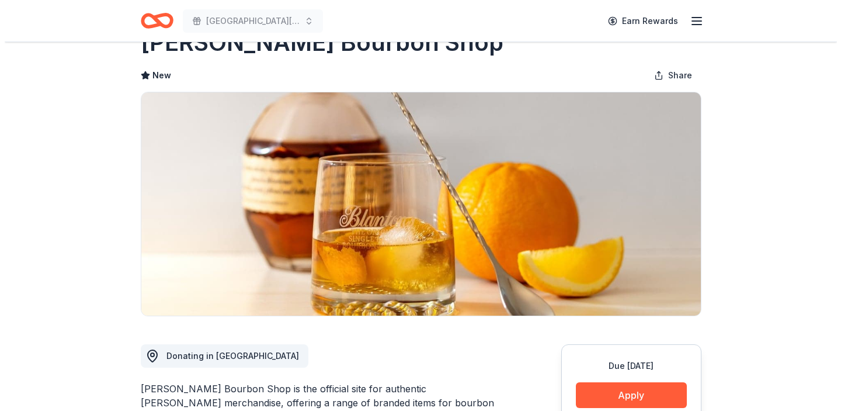
scroll to position [247, 0]
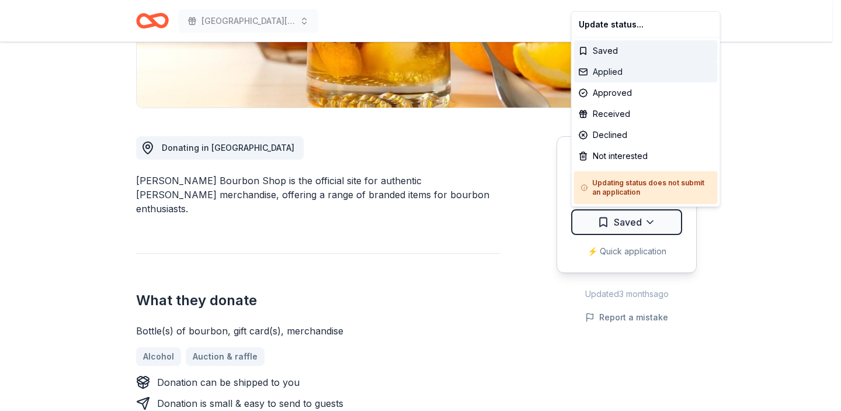
click at [631, 69] on div "Applied" at bounding box center [646, 71] width 144 height 21
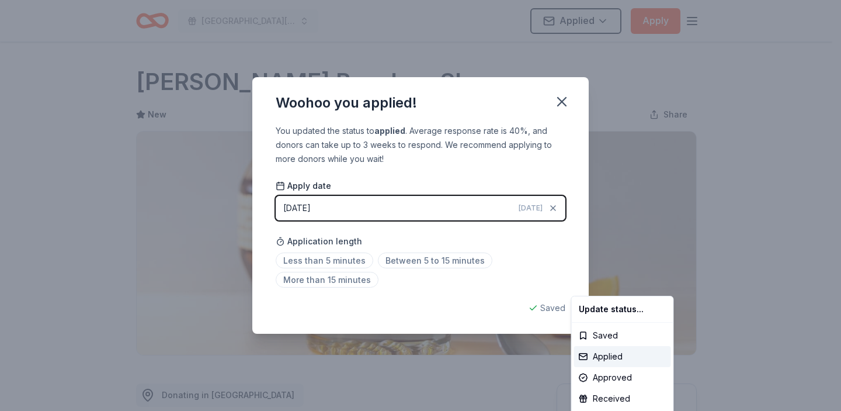
click at [559, 103] on html "[GEOGRAPHIC_DATA][PERSON_NAME] 2025 Annual School Auction/Gala Applied Apply Du…" at bounding box center [420, 205] width 841 height 411
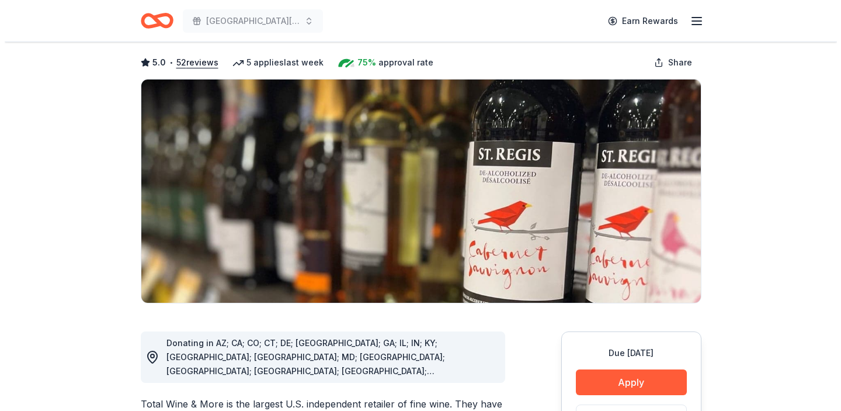
scroll to position [124, 0]
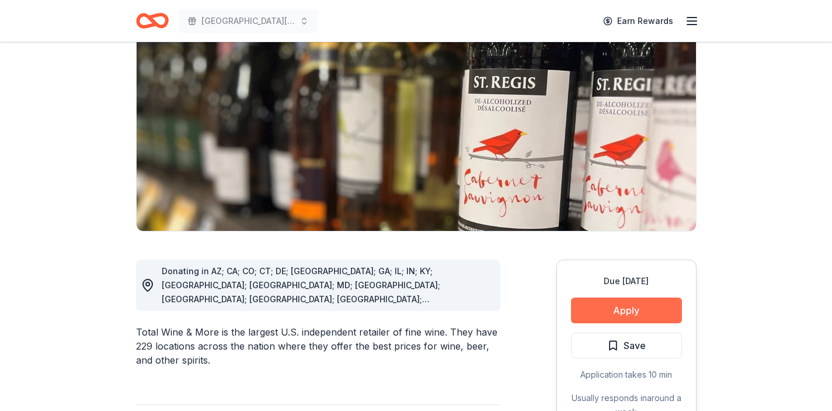
click at [640, 308] on button "Apply" at bounding box center [626, 310] width 111 height 26
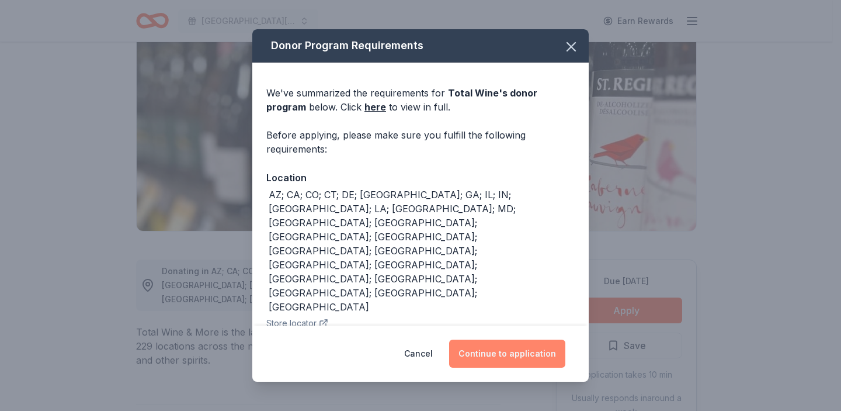
click at [502, 356] on button "Continue to application" at bounding box center [507, 353] width 116 height 28
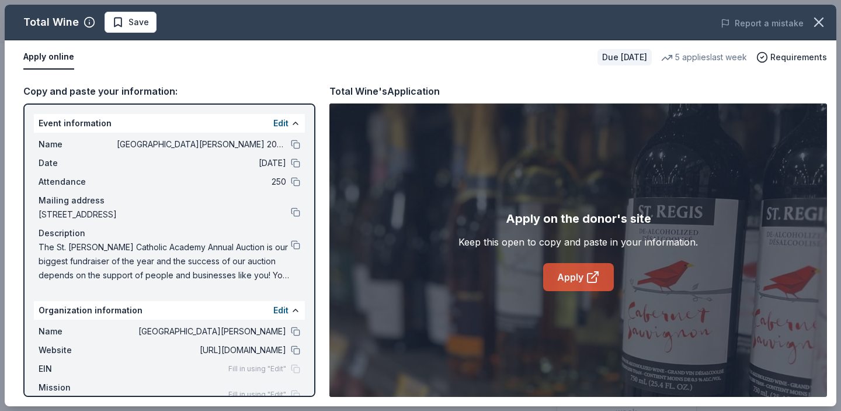
click at [582, 288] on link "Apply" at bounding box center [578, 277] width 71 height 28
click at [291, 245] on button at bounding box center [295, 244] width 9 height 9
click at [131, 24] on span "Save" at bounding box center [138, 22] width 20 height 14
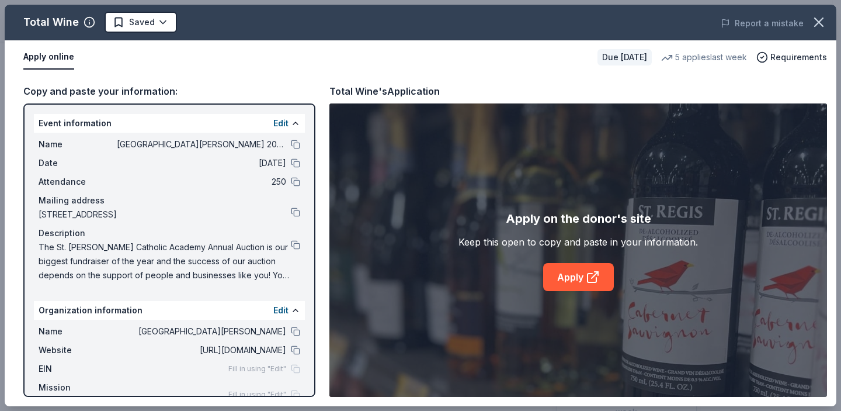
click at [131, 24] on html "[GEOGRAPHIC_DATA][PERSON_NAME] 2025 Annual School Auction/Gala Earn Rewards Due…" at bounding box center [420, 81] width 841 height 411
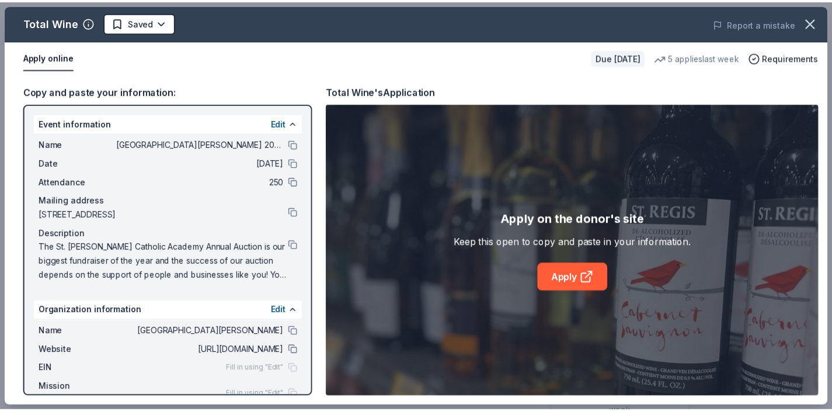
scroll to position [0, 0]
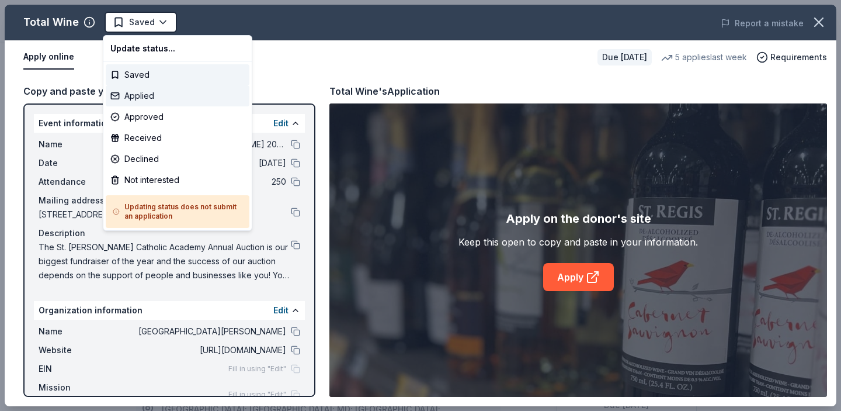
click at [129, 97] on div "Applied" at bounding box center [178, 95] width 144 height 21
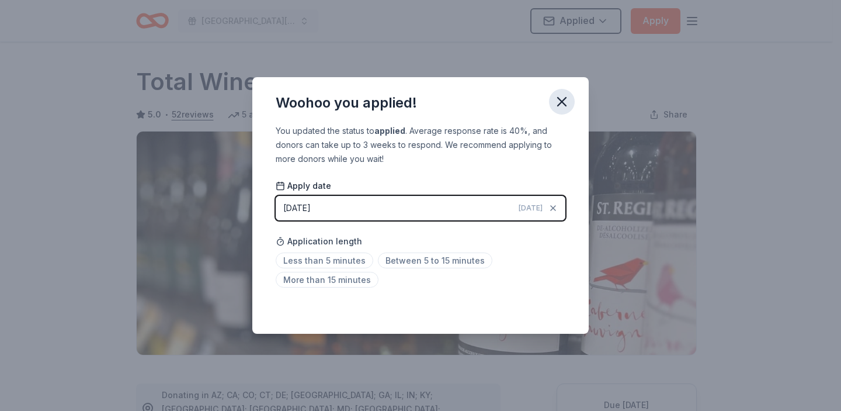
click at [561, 102] on icon "button" at bounding box center [562, 102] width 8 height 8
